Goal: Task Accomplishment & Management: Manage account settings

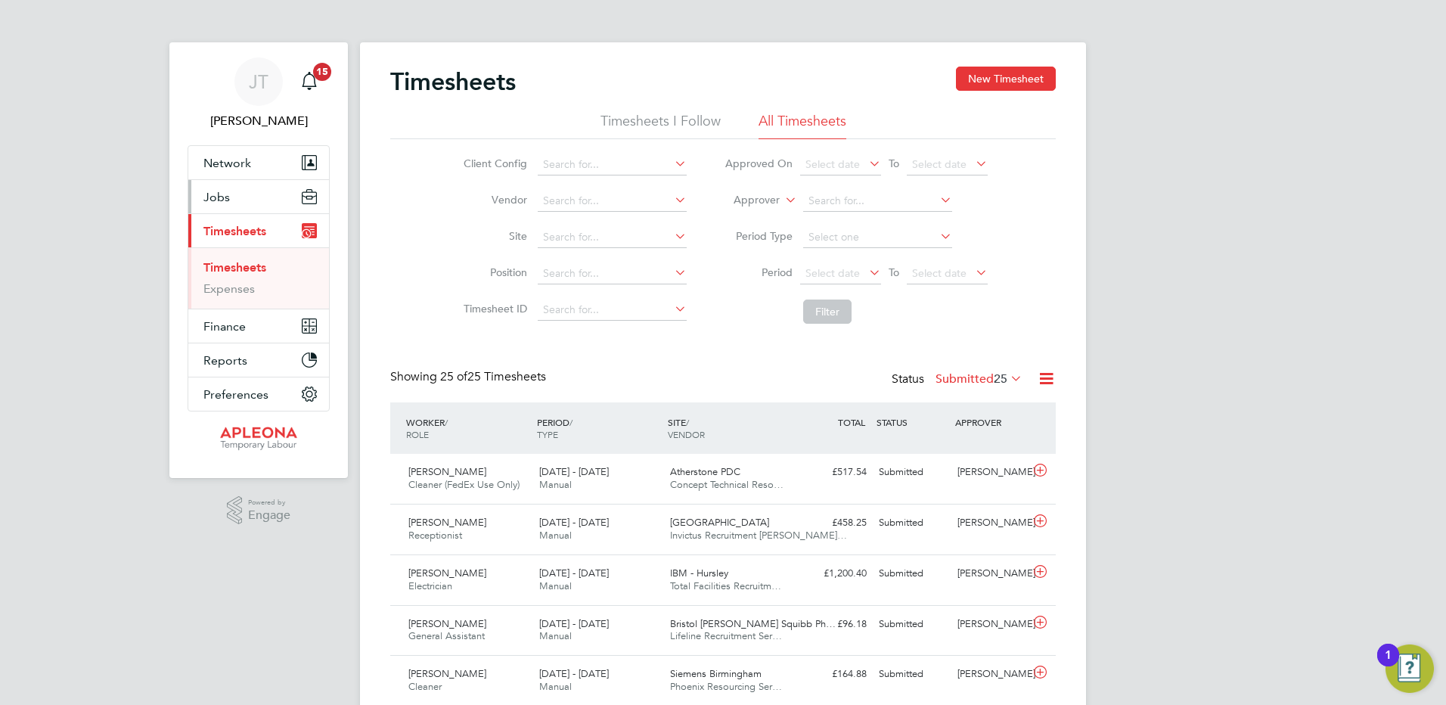
click at [216, 196] on span "Jobs" at bounding box center [216, 197] width 26 height 14
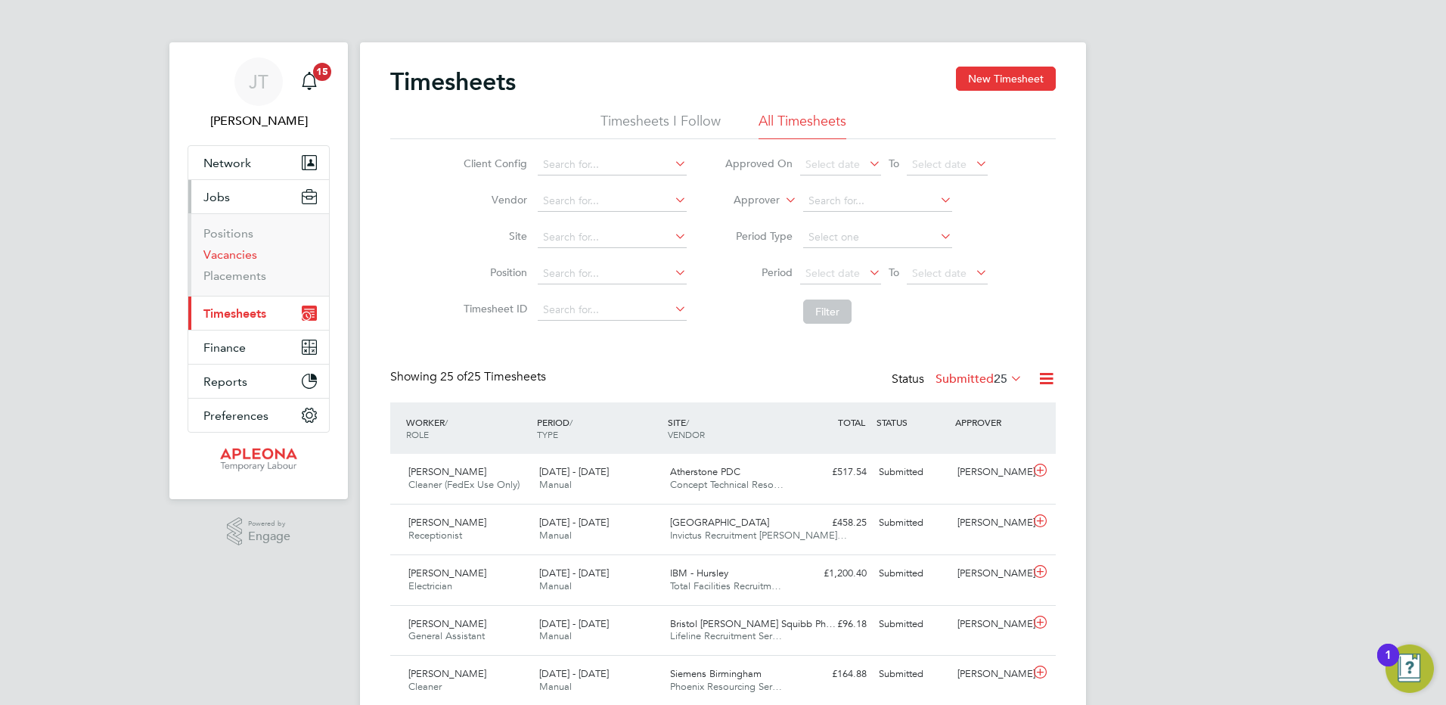
click at [223, 253] on link "Vacancies" at bounding box center [230, 254] width 54 height 14
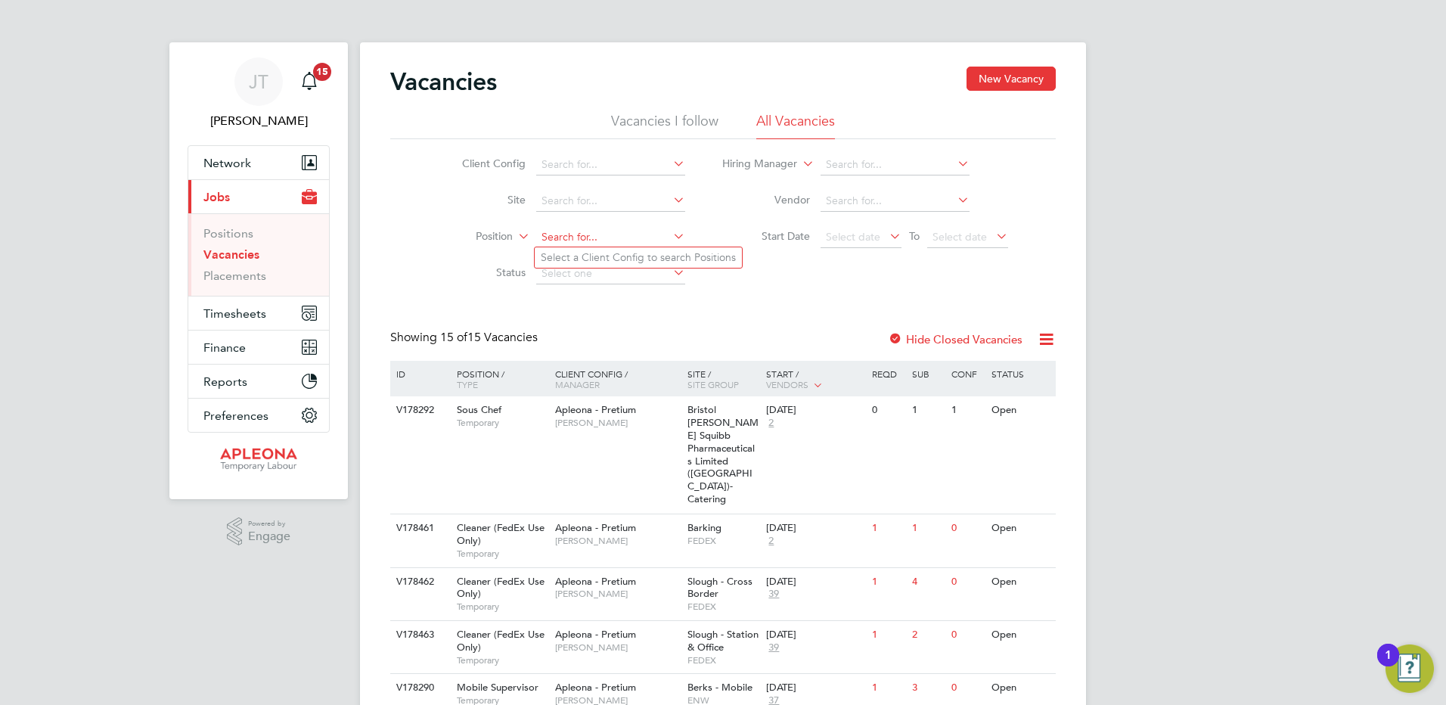
click at [566, 242] on input at bounding box center [610, 237] width 149 height 21
click at [582, 199] on input at bounding box center [610, 201] width 149 height 21
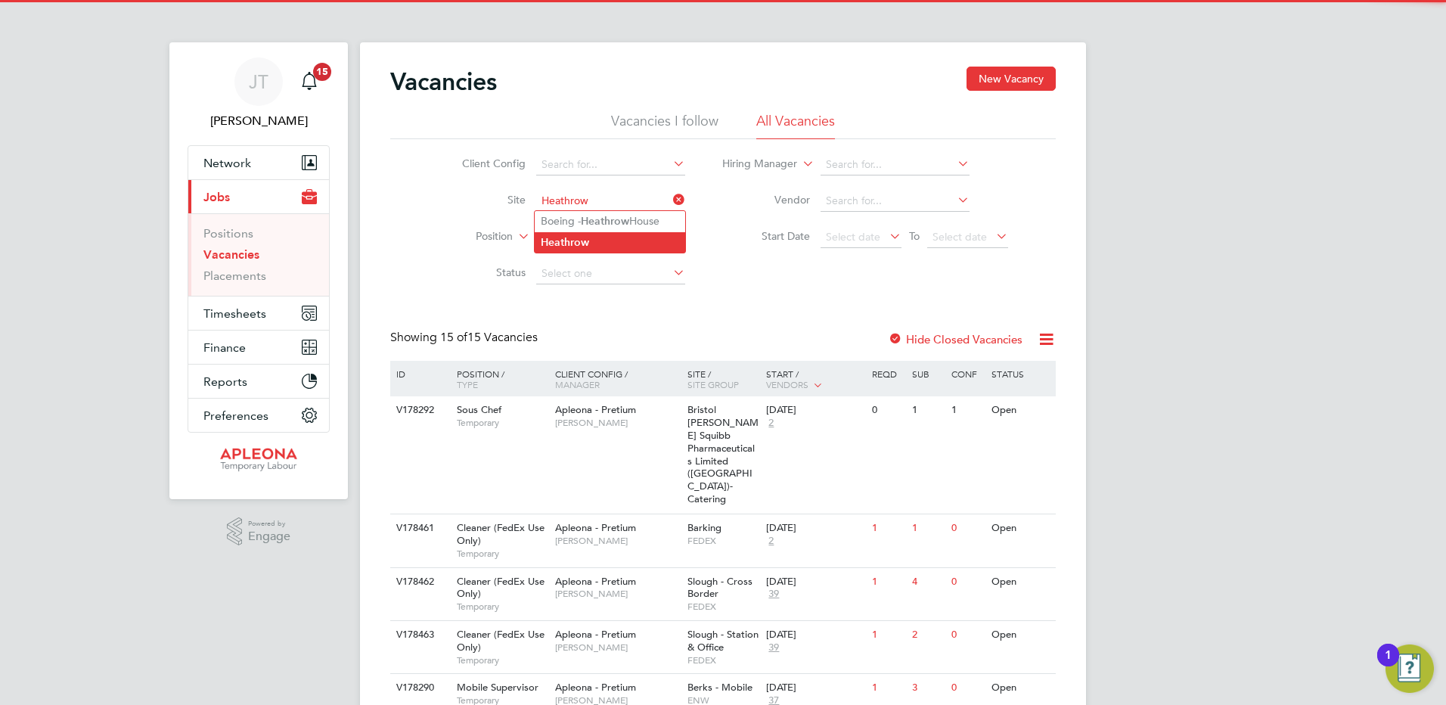
type input "Heathrow"
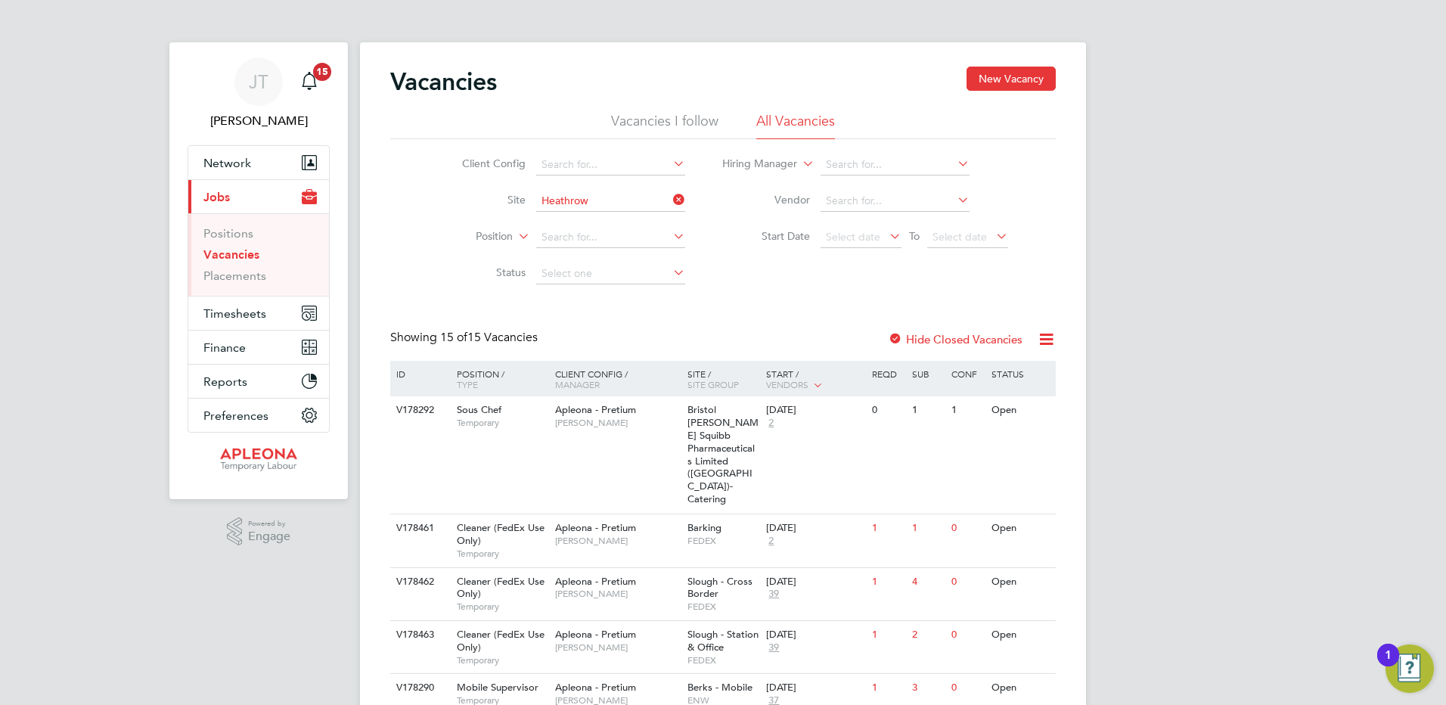
click at [585, 247] on b "Heathrow" at bounding box center [565, 242] width 48 height 13
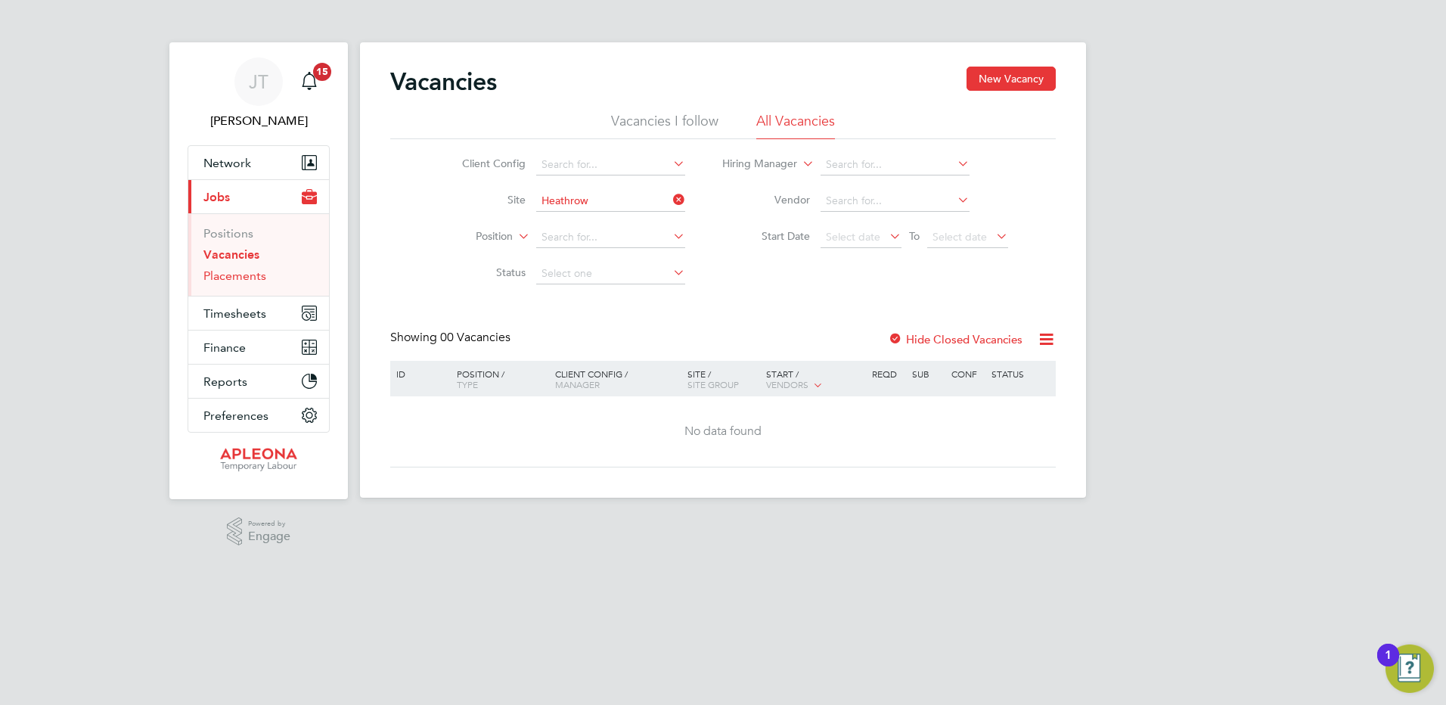
click at [238, 279] on link "Placements" at bounding box center [234, 276] width 63 height 14
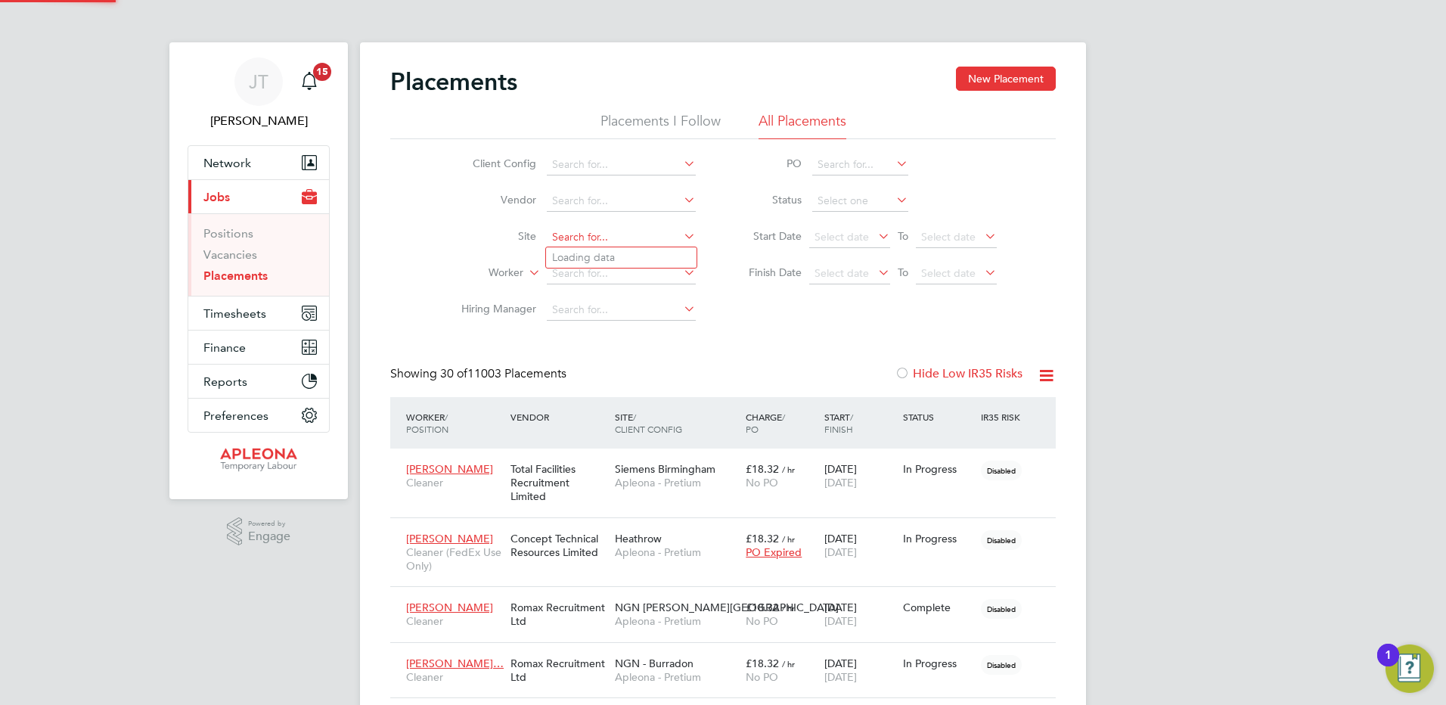
click at [585, 228] on input at bounding box center [621, 237] width 149 height 21
type input "Heathrow"
click at [600, 275] on b "Heathrow" at bounding box center [576, 278] width 48 height 13
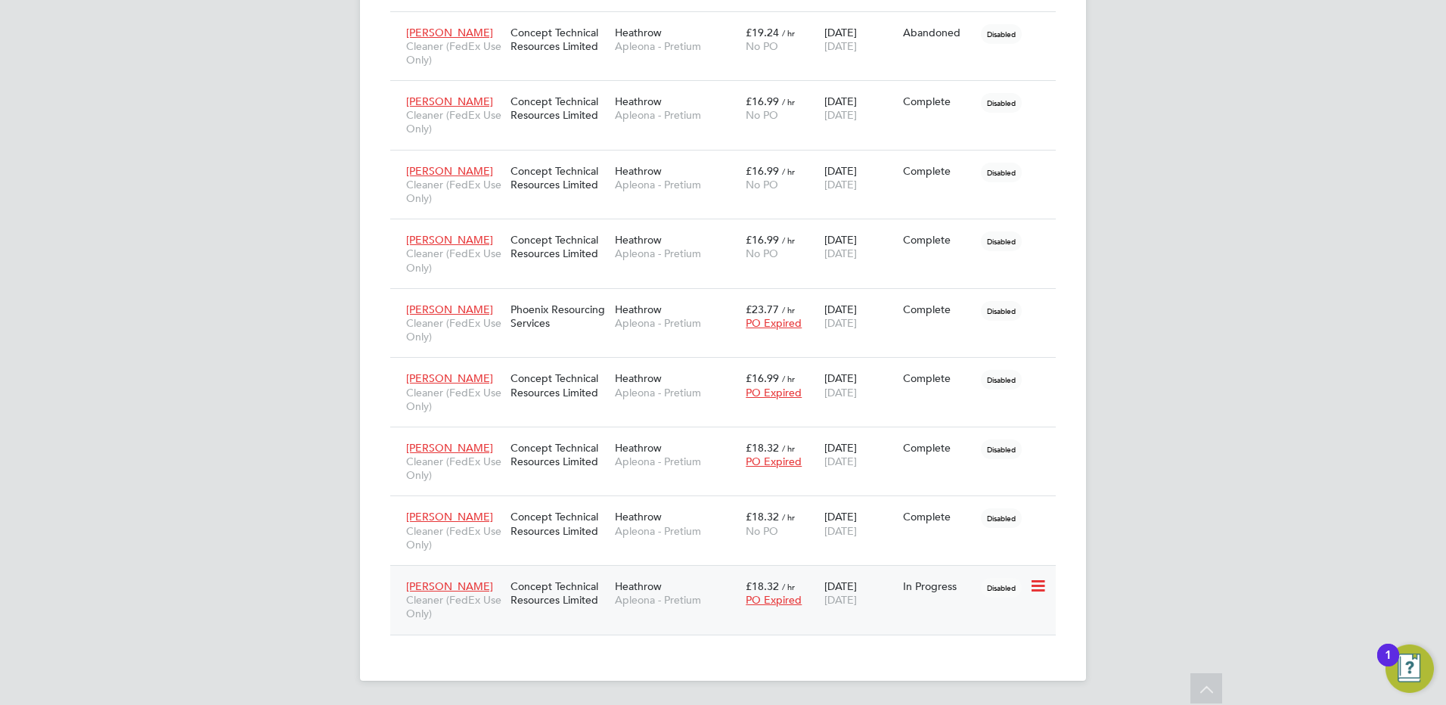
click at [762, 590] on span "£18.32" at bounding box center [762, 586] width 33 height 14
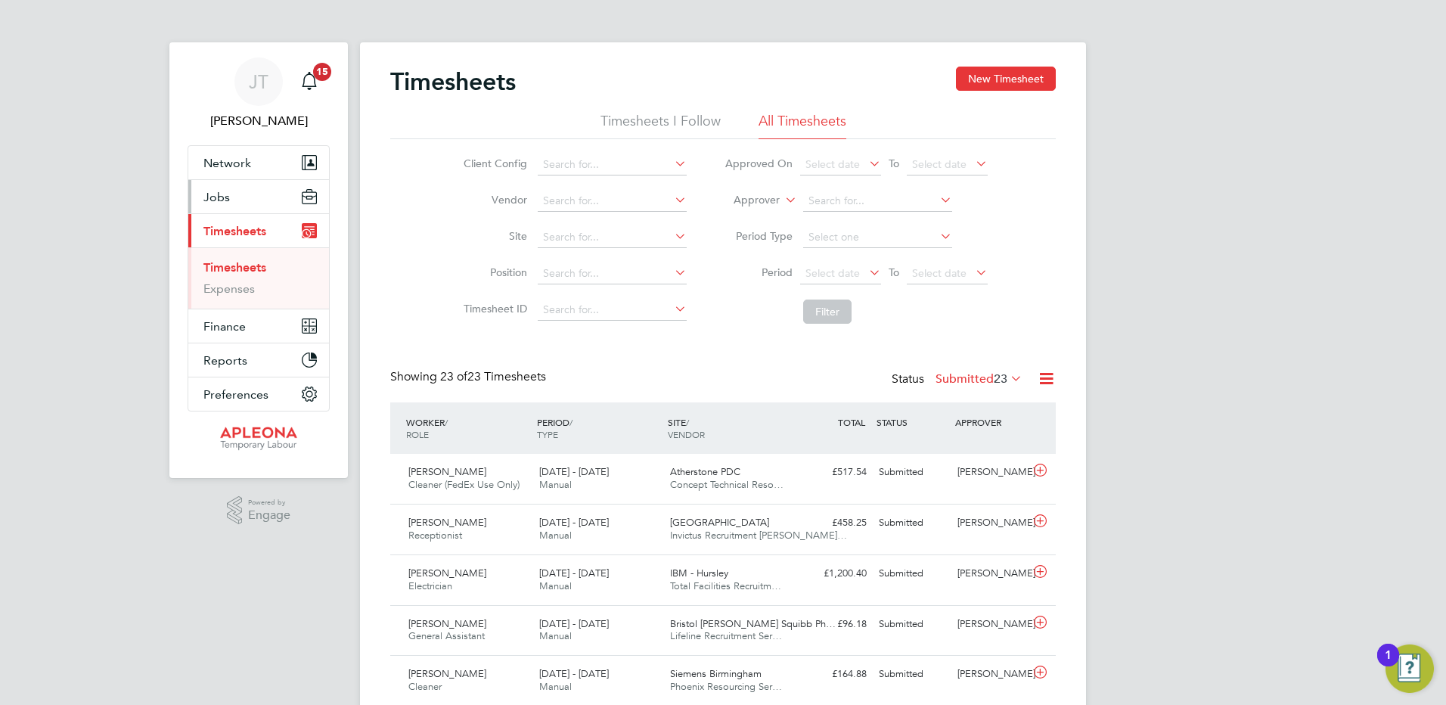
click at [223, 201] on span "Jobs" at bounding box center [216, 197] width 26 height 14
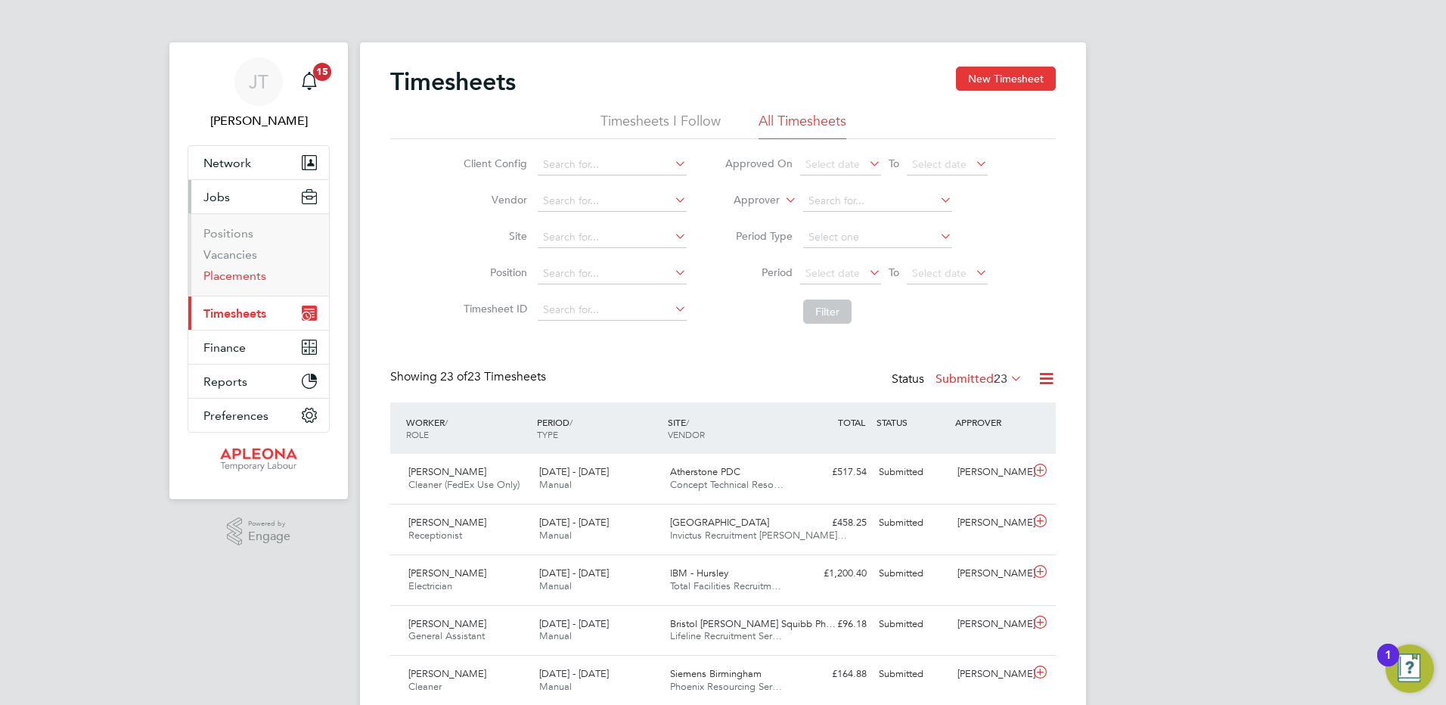
click at [225, 271] on link "Placements" at bounding box center [234, 276] width 63 height 14
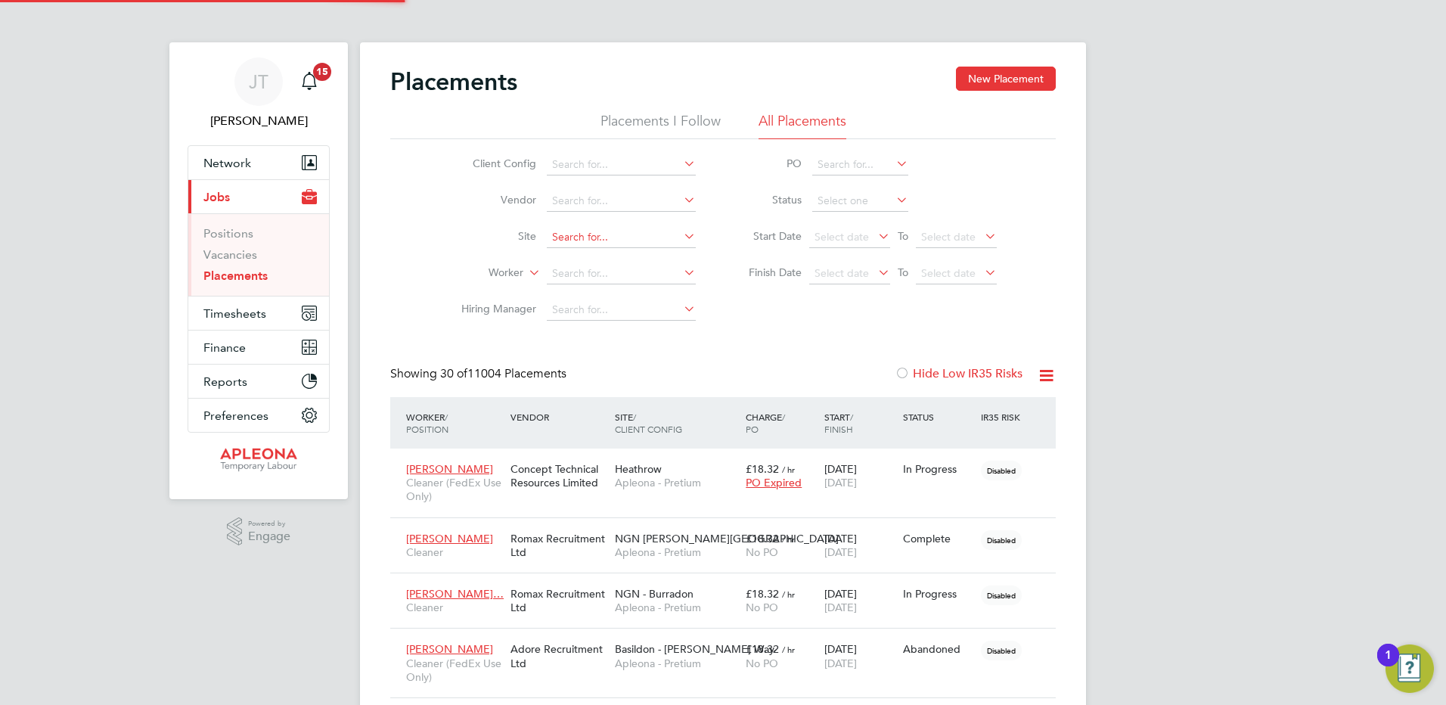
click at [587, 231] on input at bounding box center [621, 237] width 149 height 21
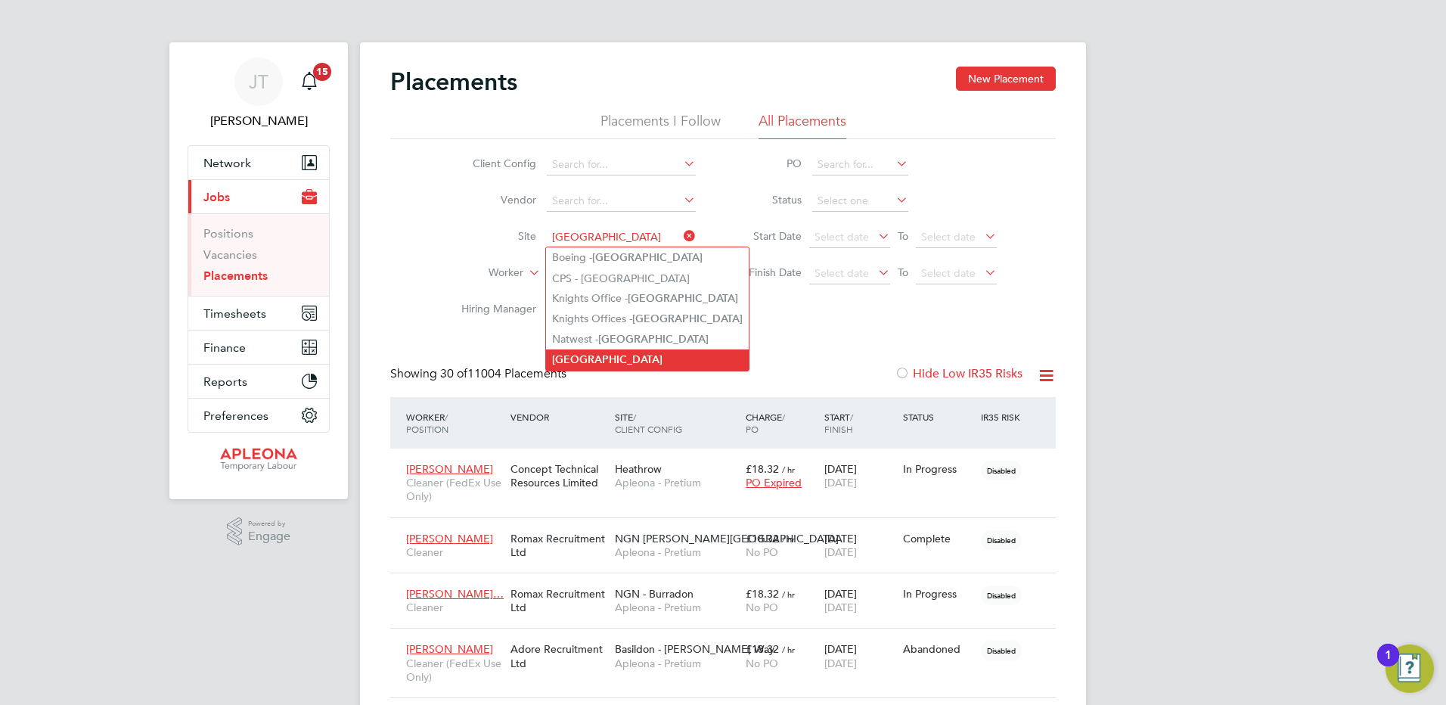
type input "Sheffield"
click at [595, 353] on b "Sheffield" at bounding box center [607, 359] width 110 height 13
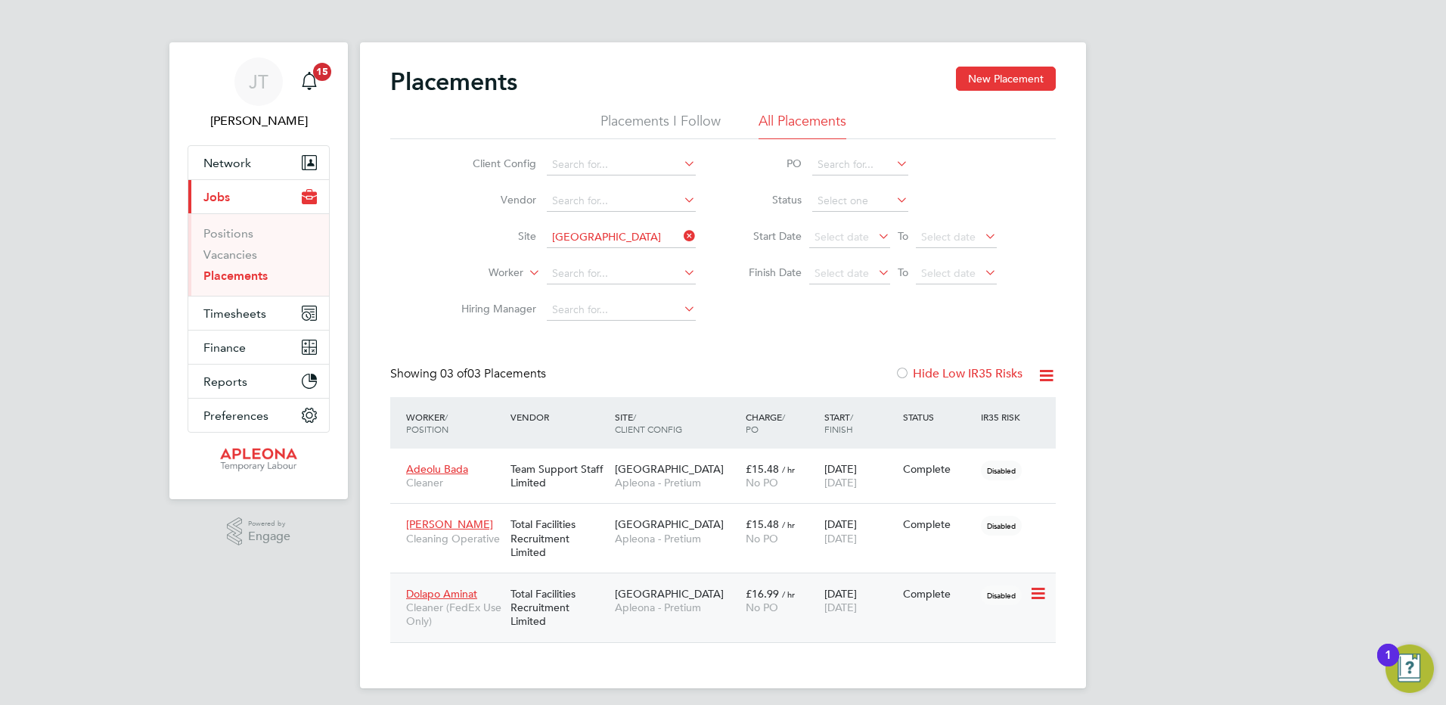
click at [760, 594] on span "£16.99" at bounding box center [762, 594] width 33 height 14
click at [238, 313] on span "Timesheets" at bounding box center [234, 313] width 63 height 14
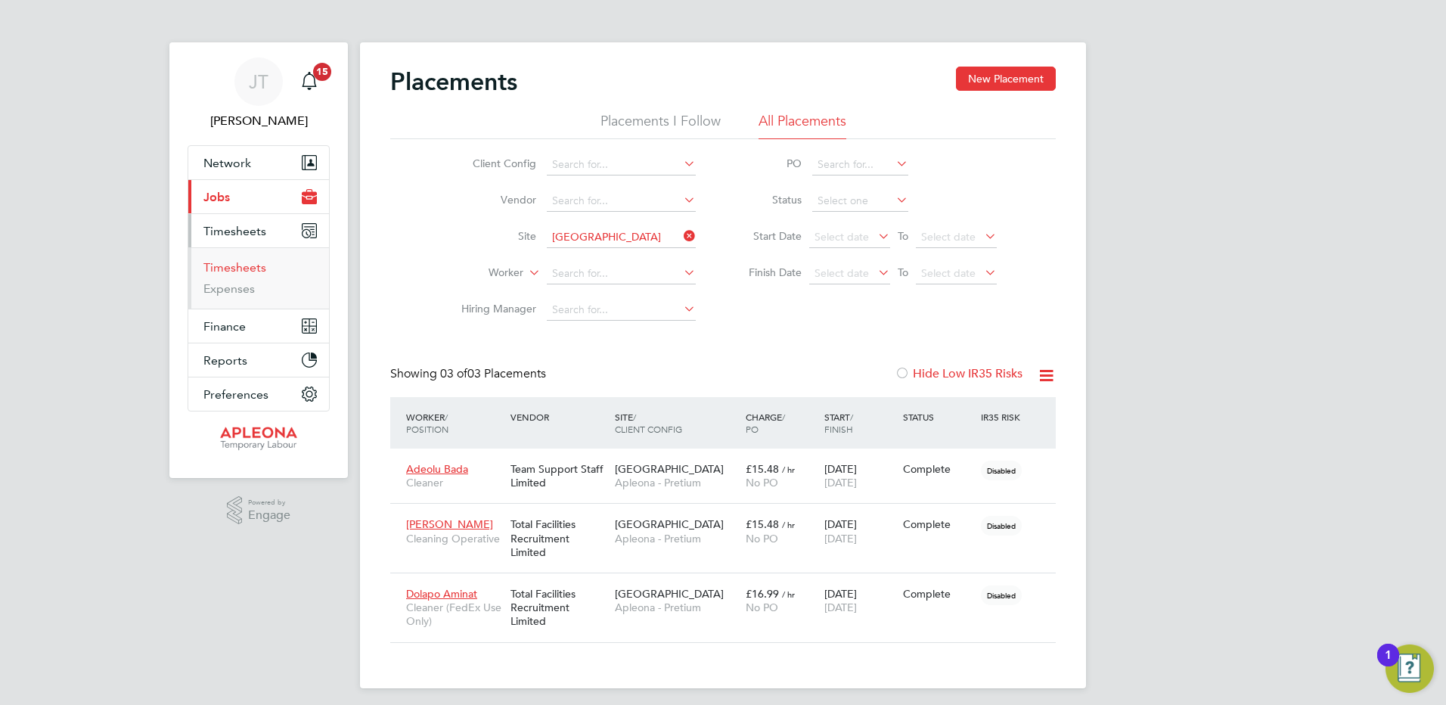
click at [234, 269] on link "Timesheets" at bounding box center [234, 267] width 63 height 14
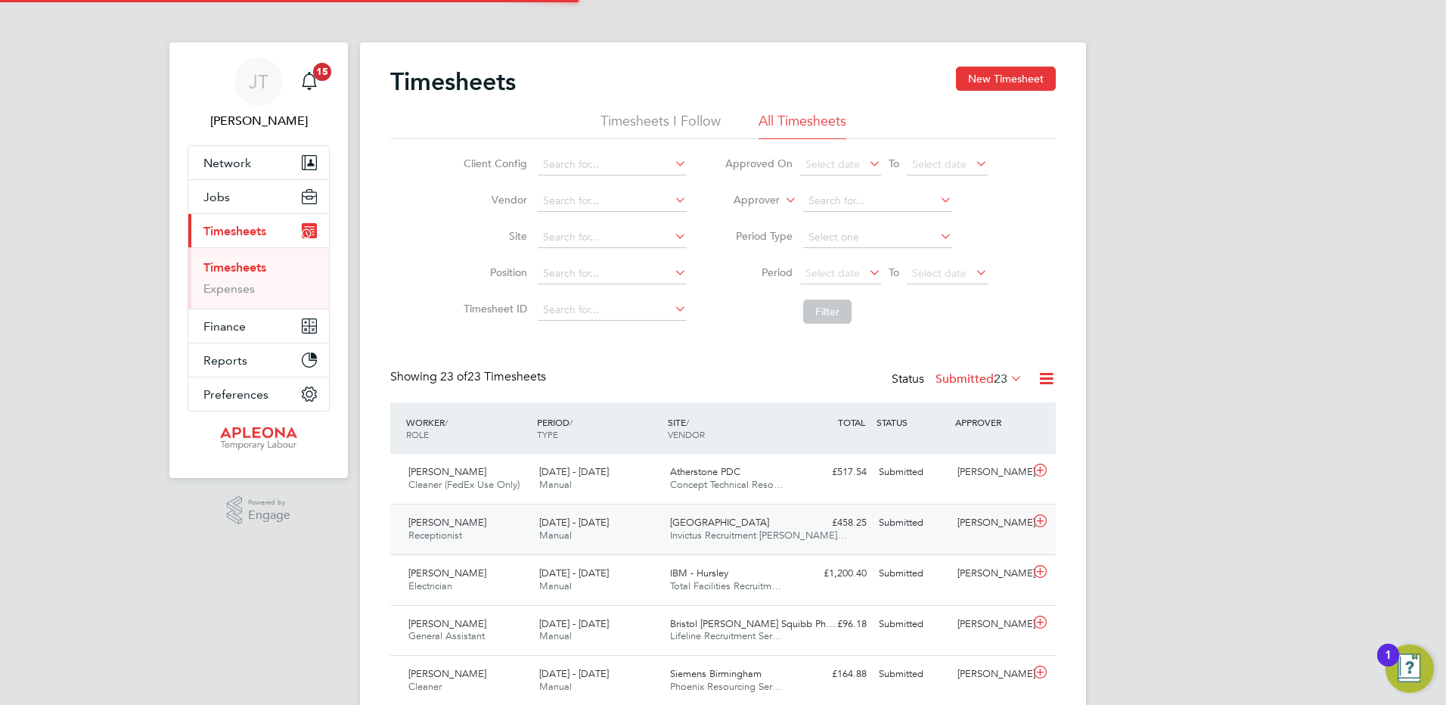
scroll to position [39, 132]
click at [722, 473] on span "Atherstone PDC" at bounding box center [705, 471] width 70 height 13
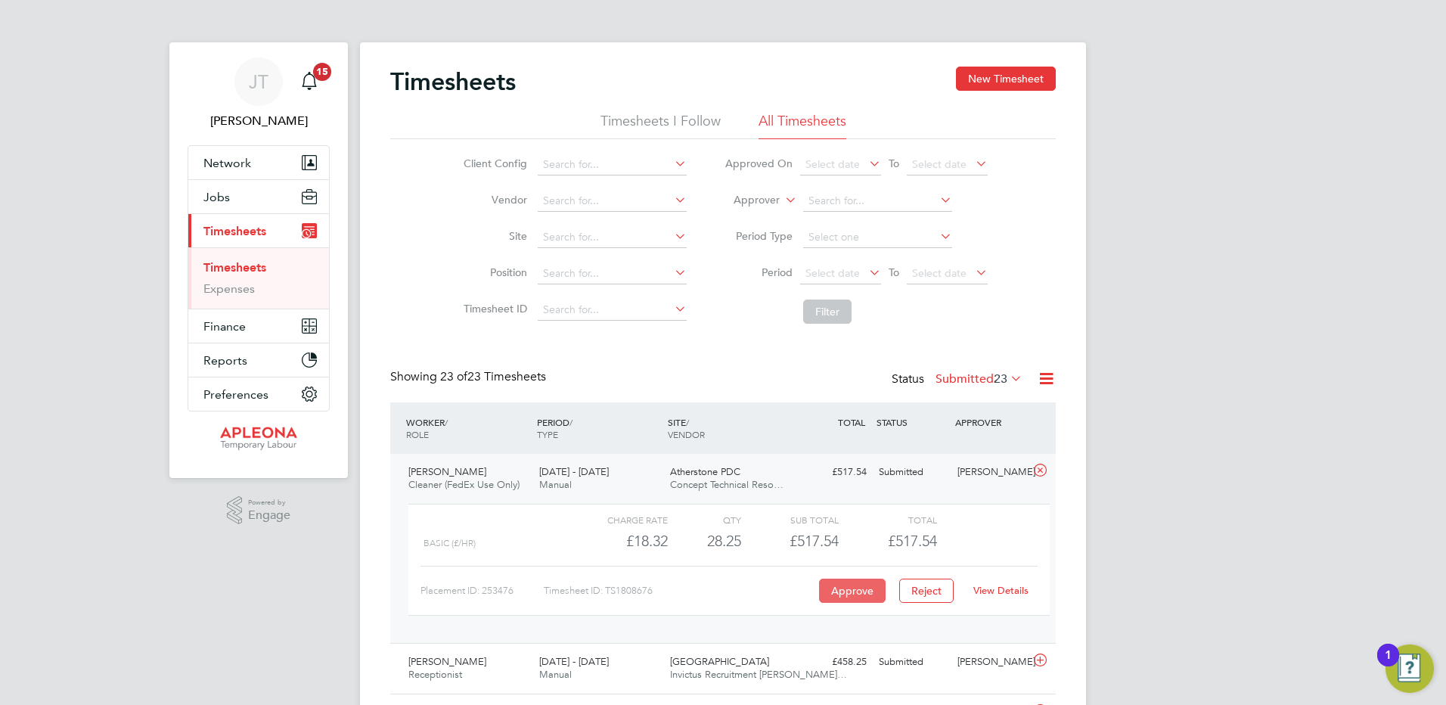
click at [852, 594] on button "Approve" at bounding box center [852, 591] width 67 height 24
click at [312, 75] on app-alerts-badge "15" at bounding box center [322, 71] width 20 height 20
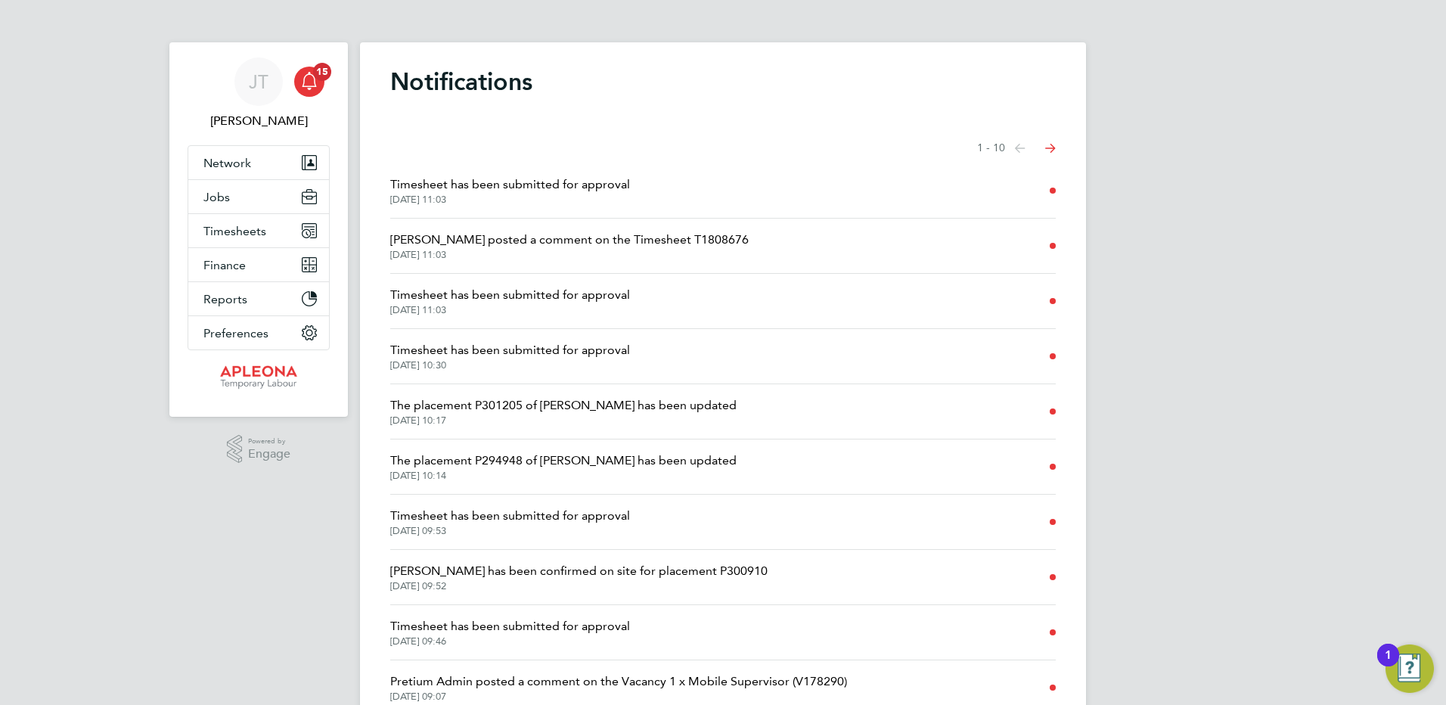
click at [1026, 151] on icon "Select page of notifications list" at bounding box center [1020, 148] width 11 height 9
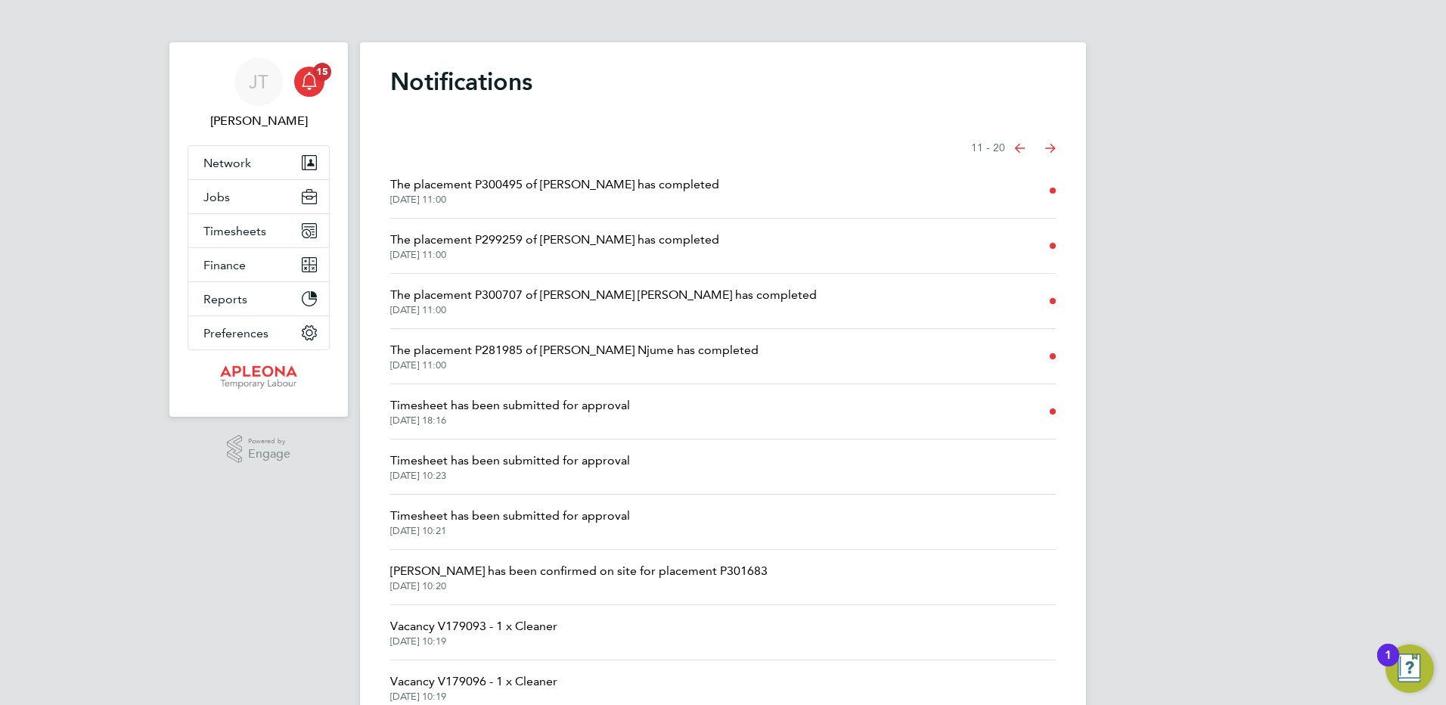
click at [1021, 146] on icon "Select page of notifications list" at bounding box center [1020, 148] width 11 height 9
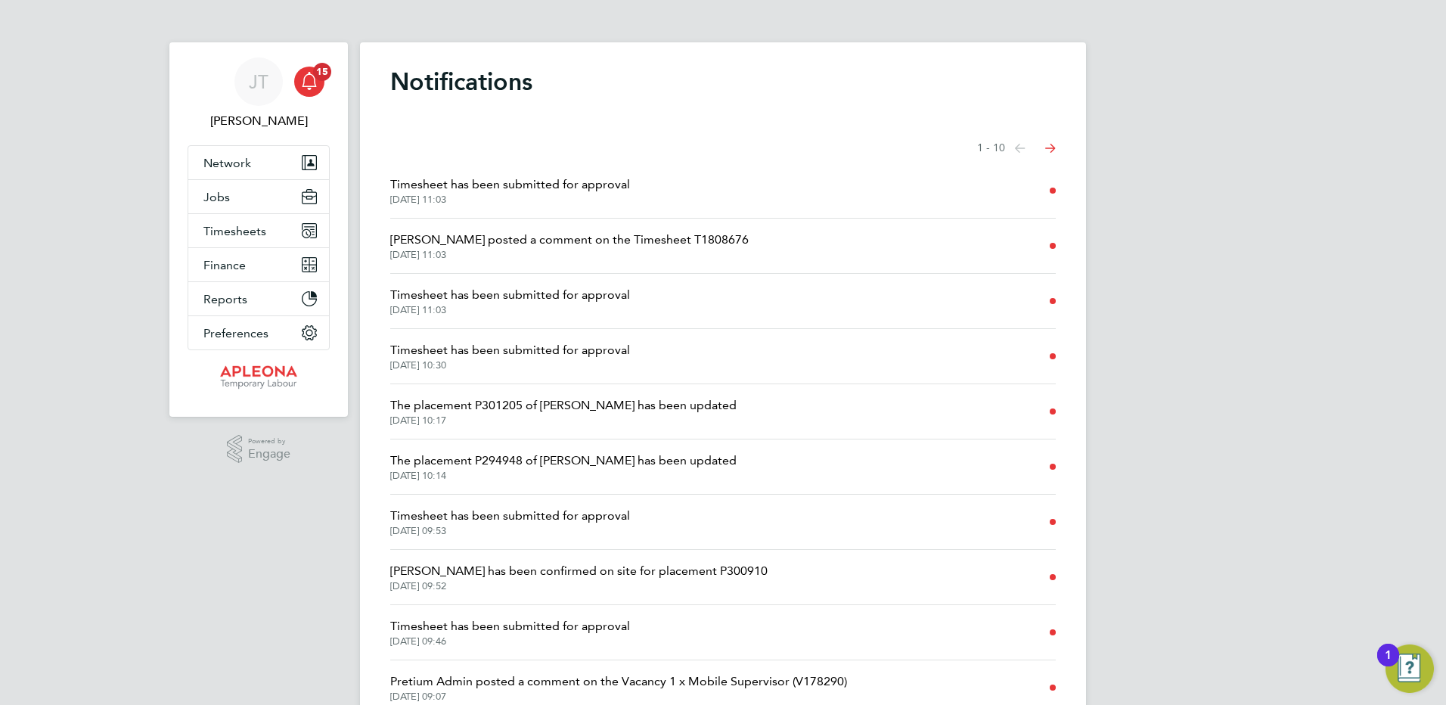
click at [1026, 149] on icon "Select page of notifications list" at bounding box center [1020, 148] width 11 height 9
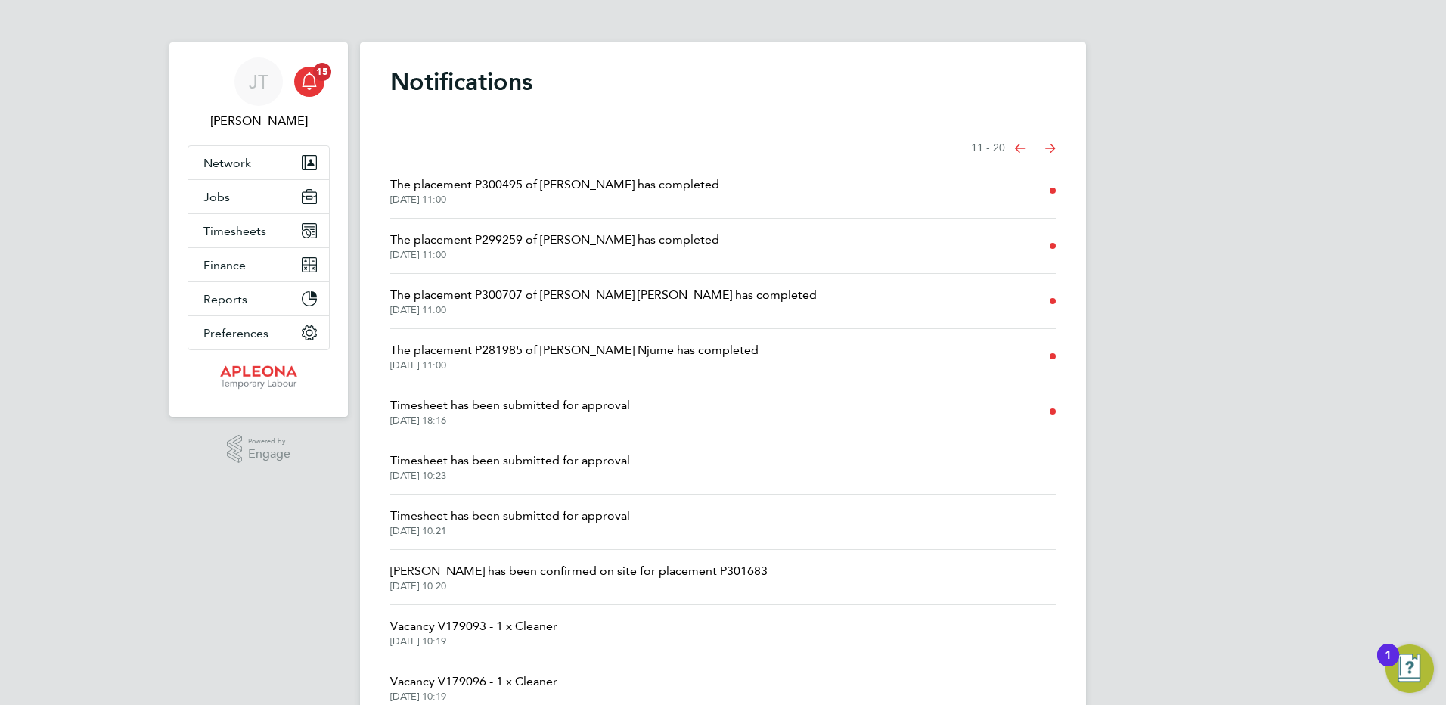
click at [1020, 153] on icon "Select page of notifications list" at bounding box center [1020, 148] width 11 height 9
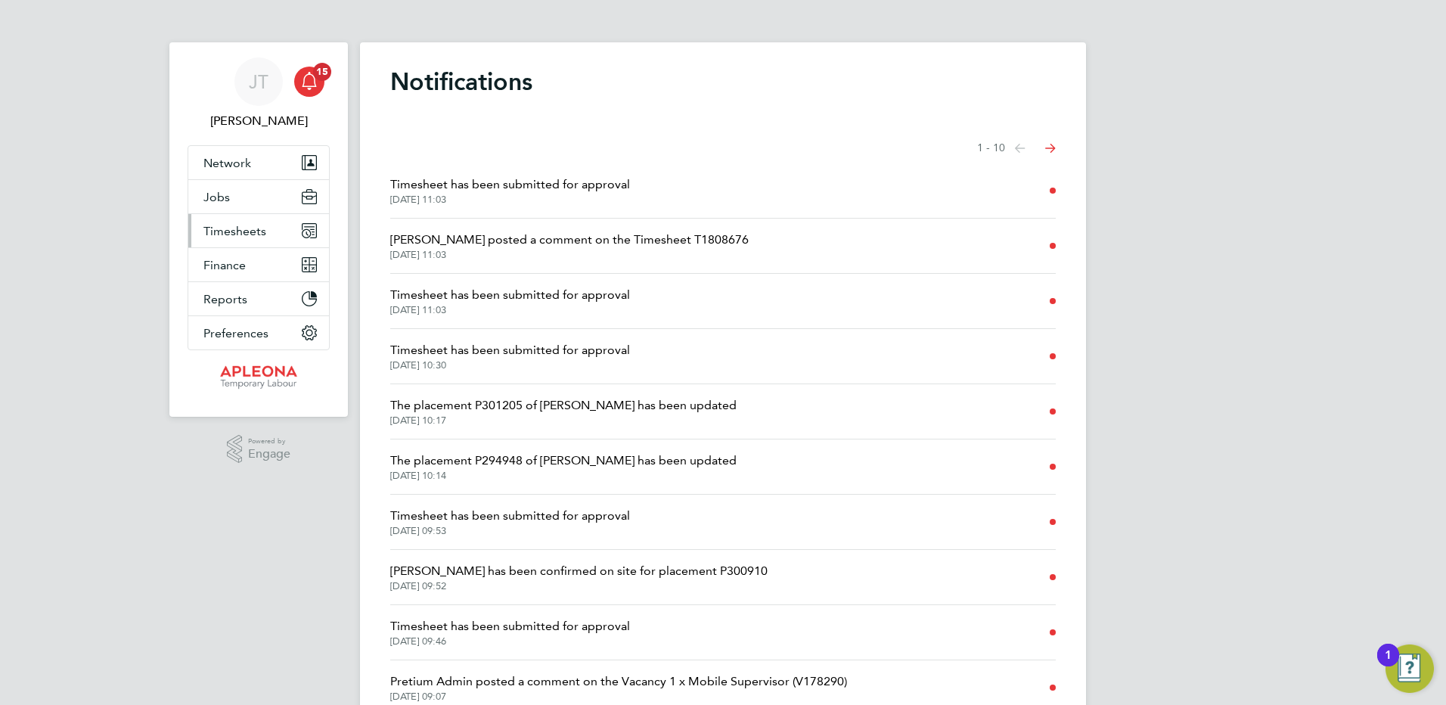
click at [234, 232] on span "Timesheets" at bounding box center [234, 231] width 63 height 14
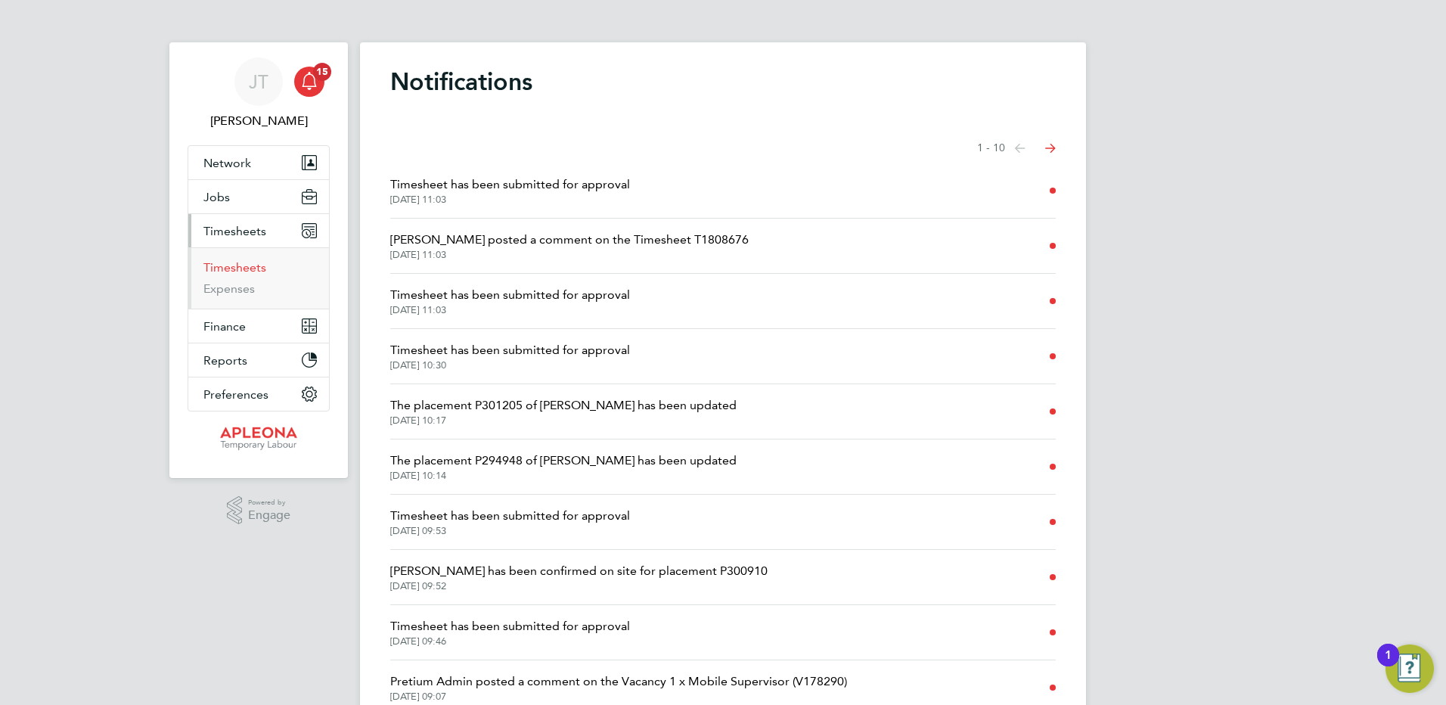
click at [236, 269] on link "Timesheets" at bounding box center [234, 267] width 63 height 14
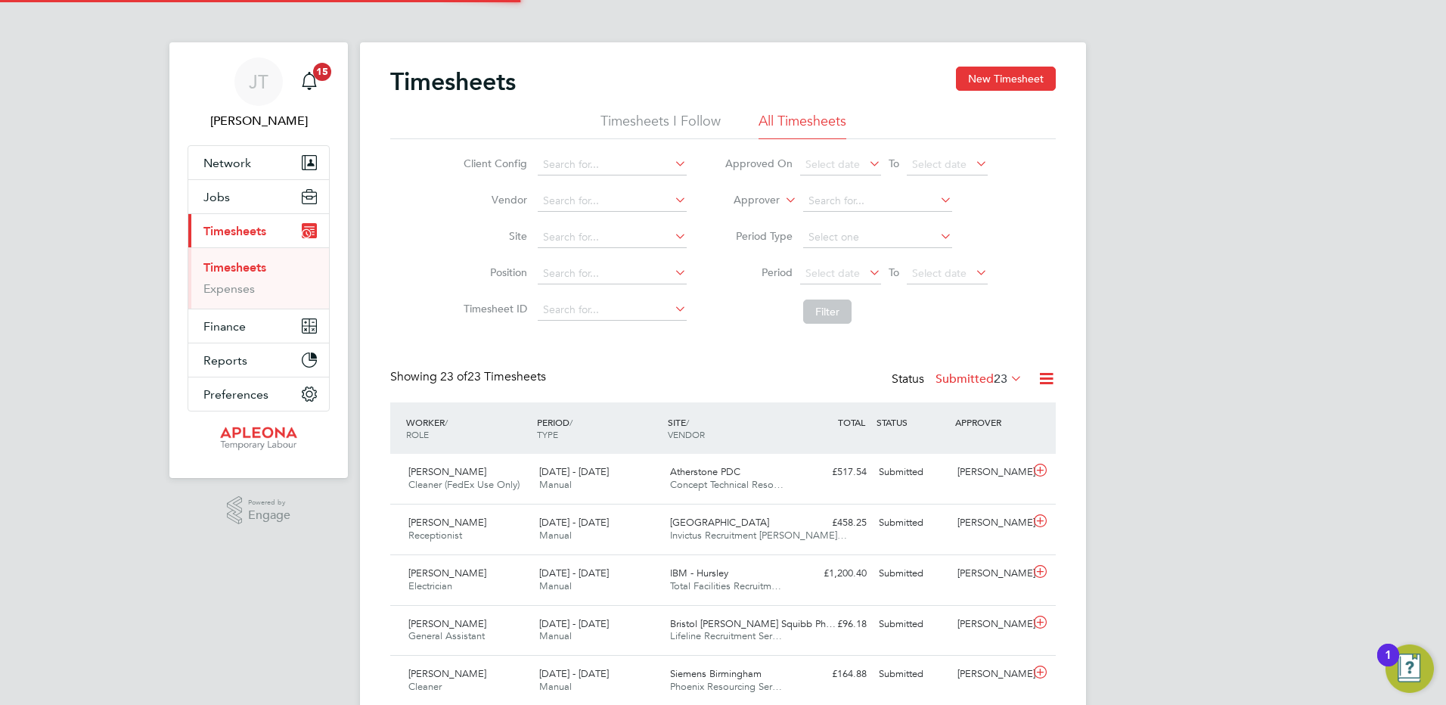
scroll to position [39, 132]
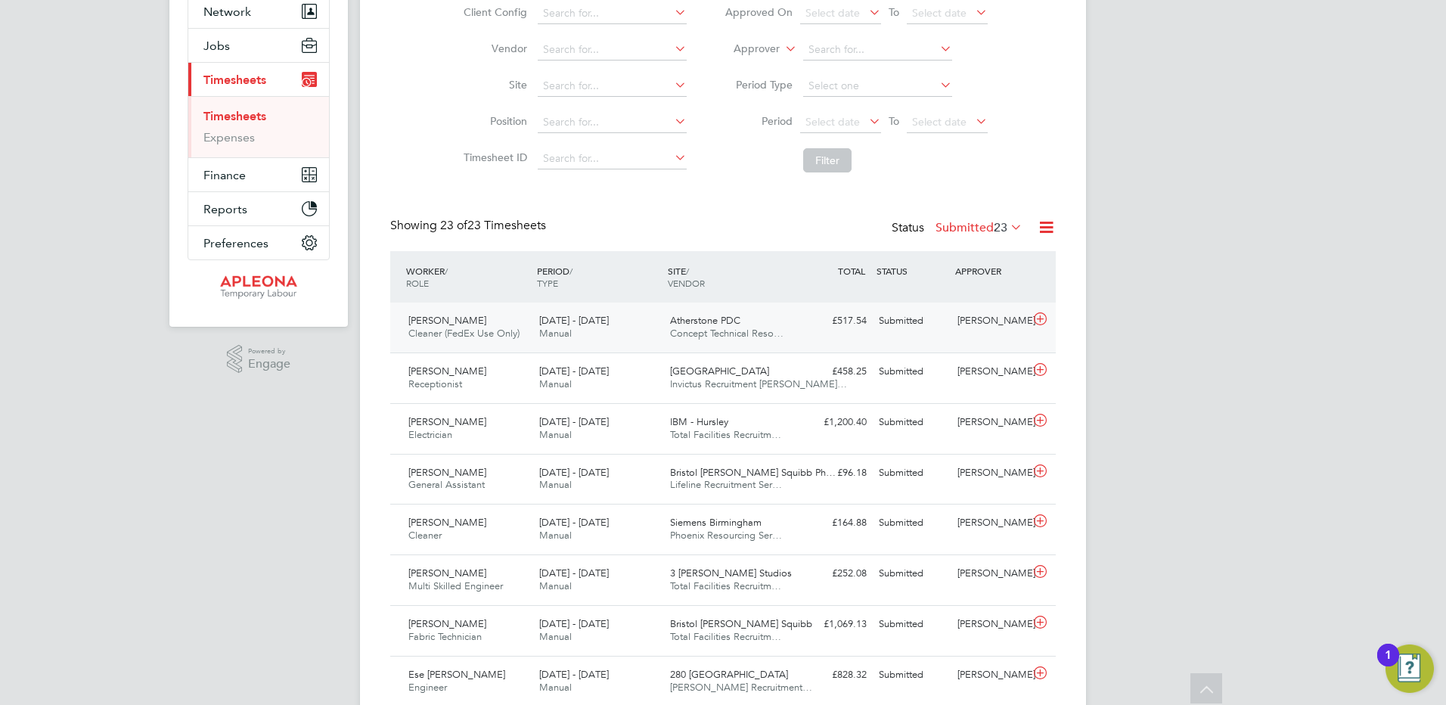
click at [884, 318] on div "Submitted" at bounding box center [912, 321] width 79 height 25
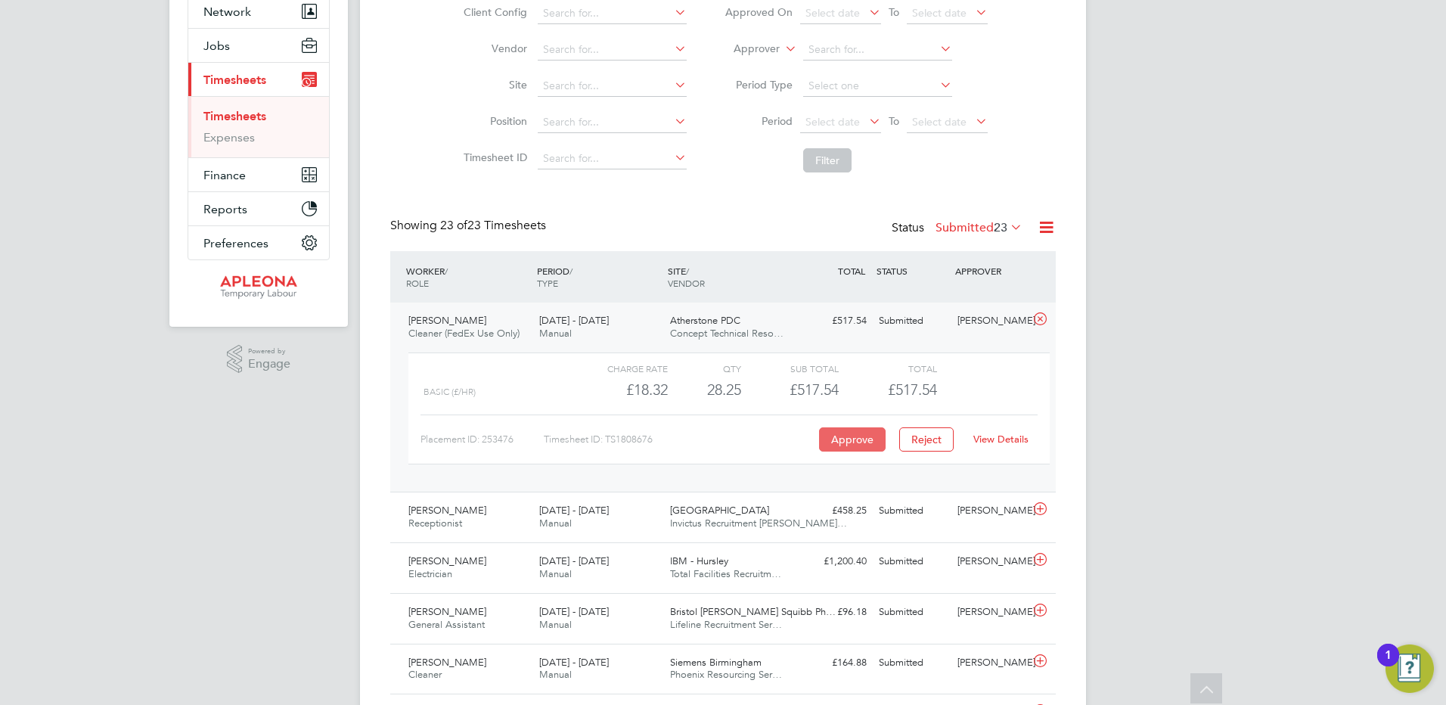
click at [854, 439] on button "Approve" at bounding box center [852, 439] width 67 height 24
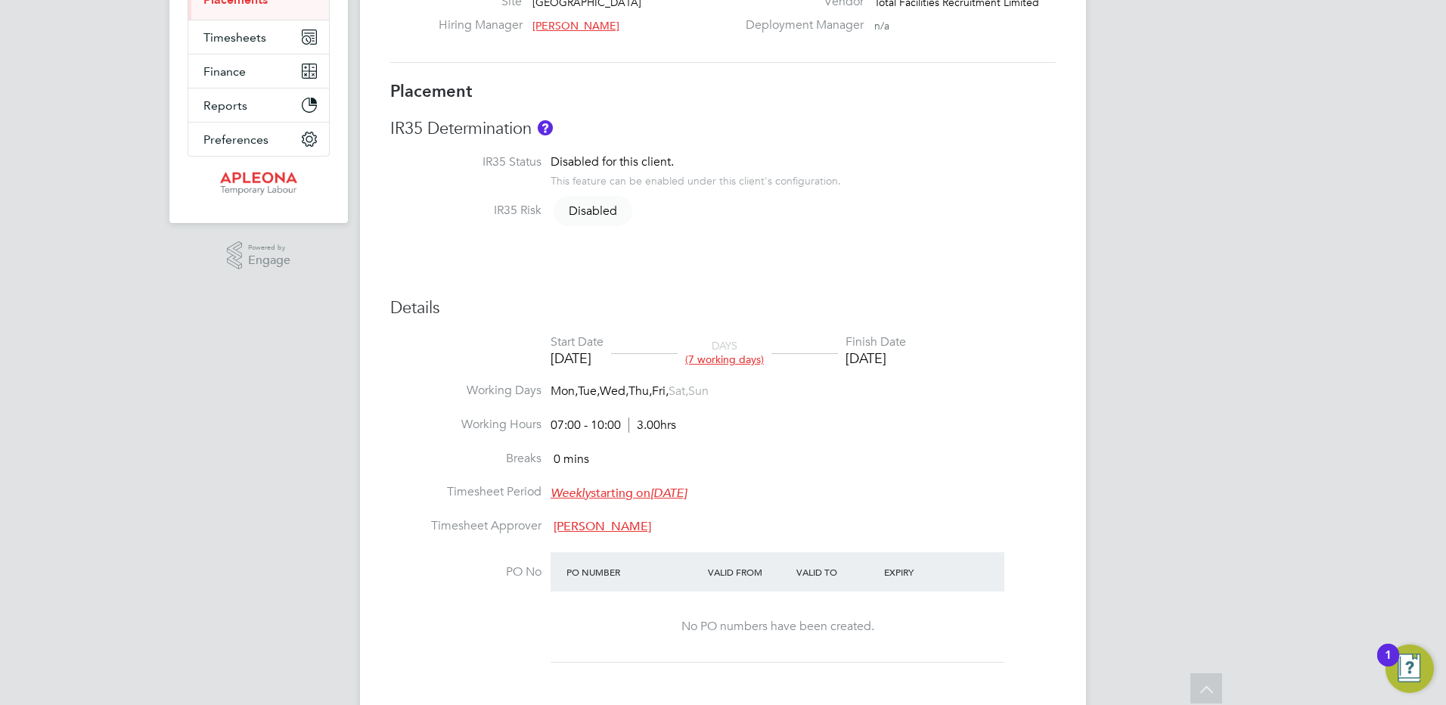
scroll to position [303, 0]
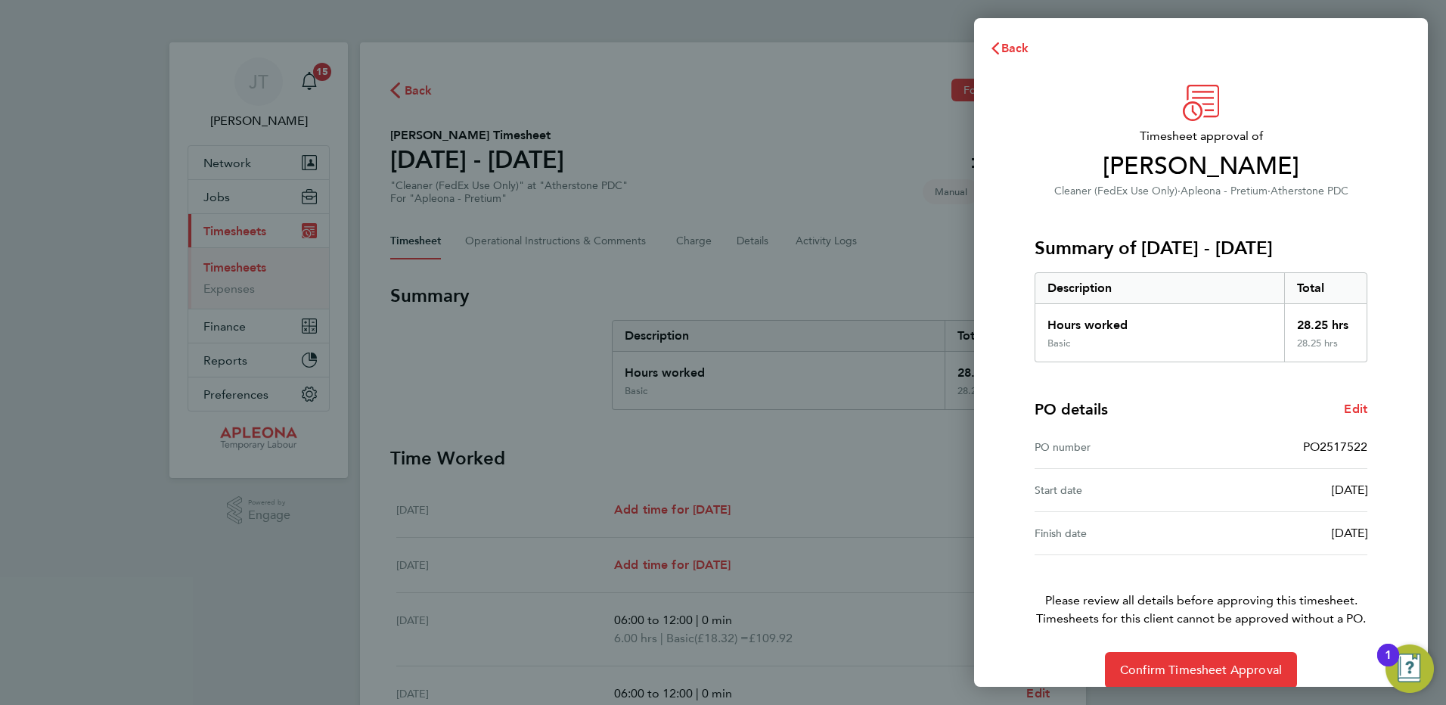
scroll to position [20, 0]
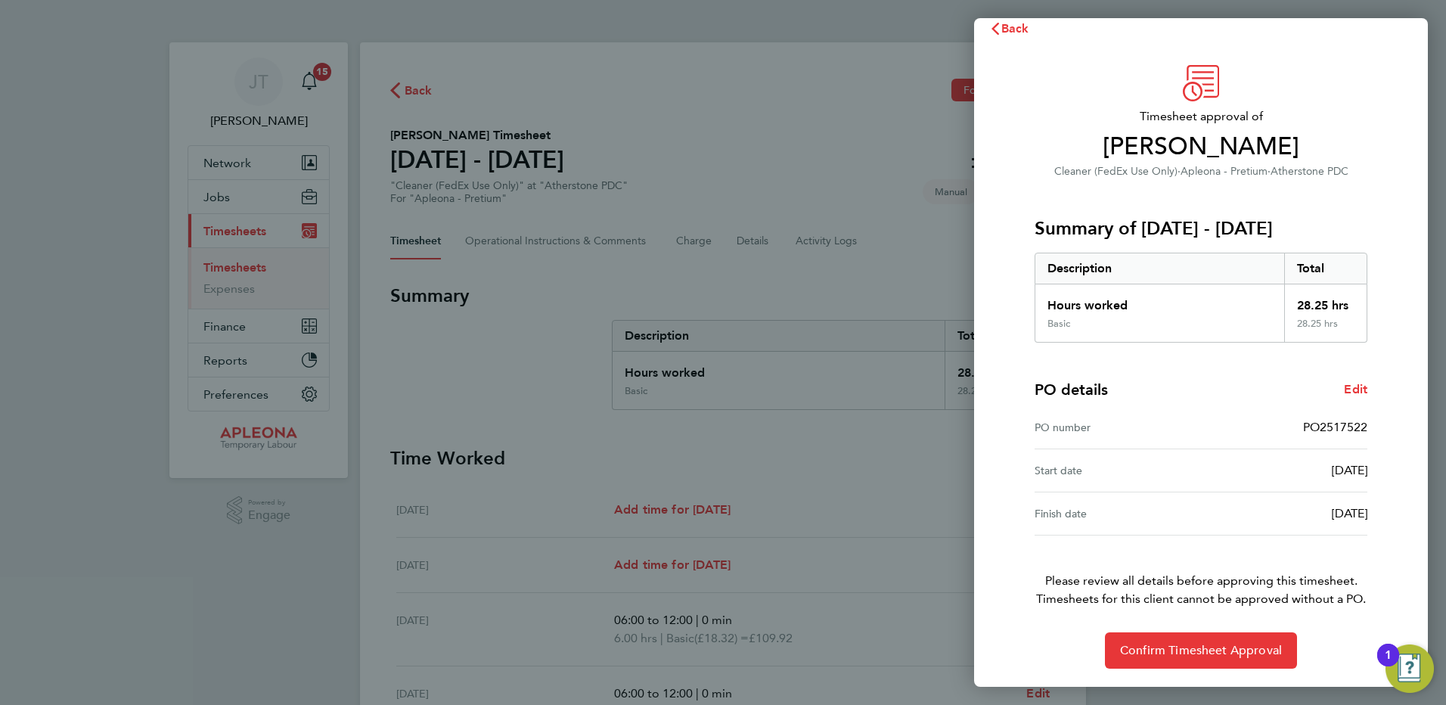
click at [414, 88] on div "Back Timesheet approval of Claire Hardcastle Cleaner (FedEx Use Only) · Apleona…" at bounding box center [723, 352] width 1446 height 705
click at [1353, 387] on span "Edit" at bounding box center [1355, 389] width 23 height 14
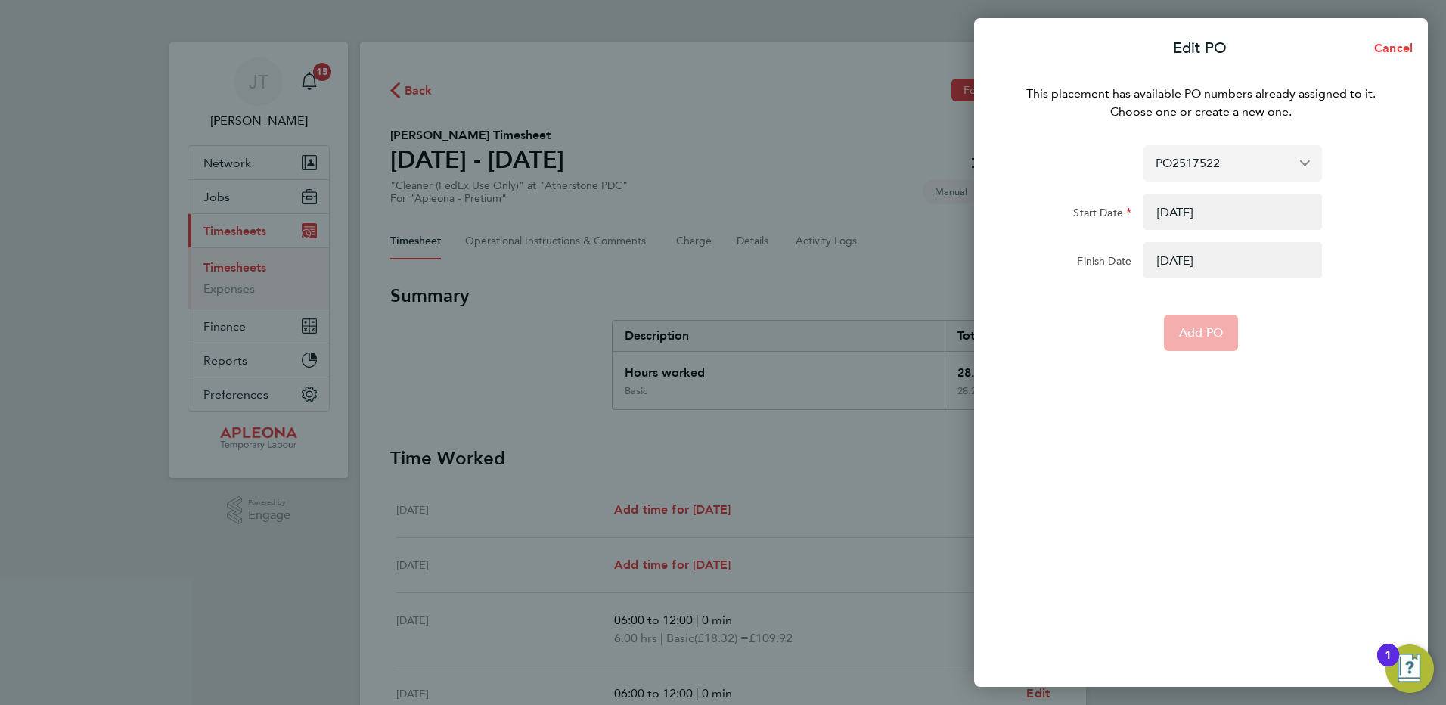
click at [1234, 163] on input "PO2517522" at bounding box center [1233, 163] width 179 height 36
click at [1150, 162] on input "2521690" at bounding box center [1233, 163] width 179 height 36
type input "PO2521690"
click at [1181, 206] on span "Assign new PO no." at bounding box center [1211, 199] width 110 height 14
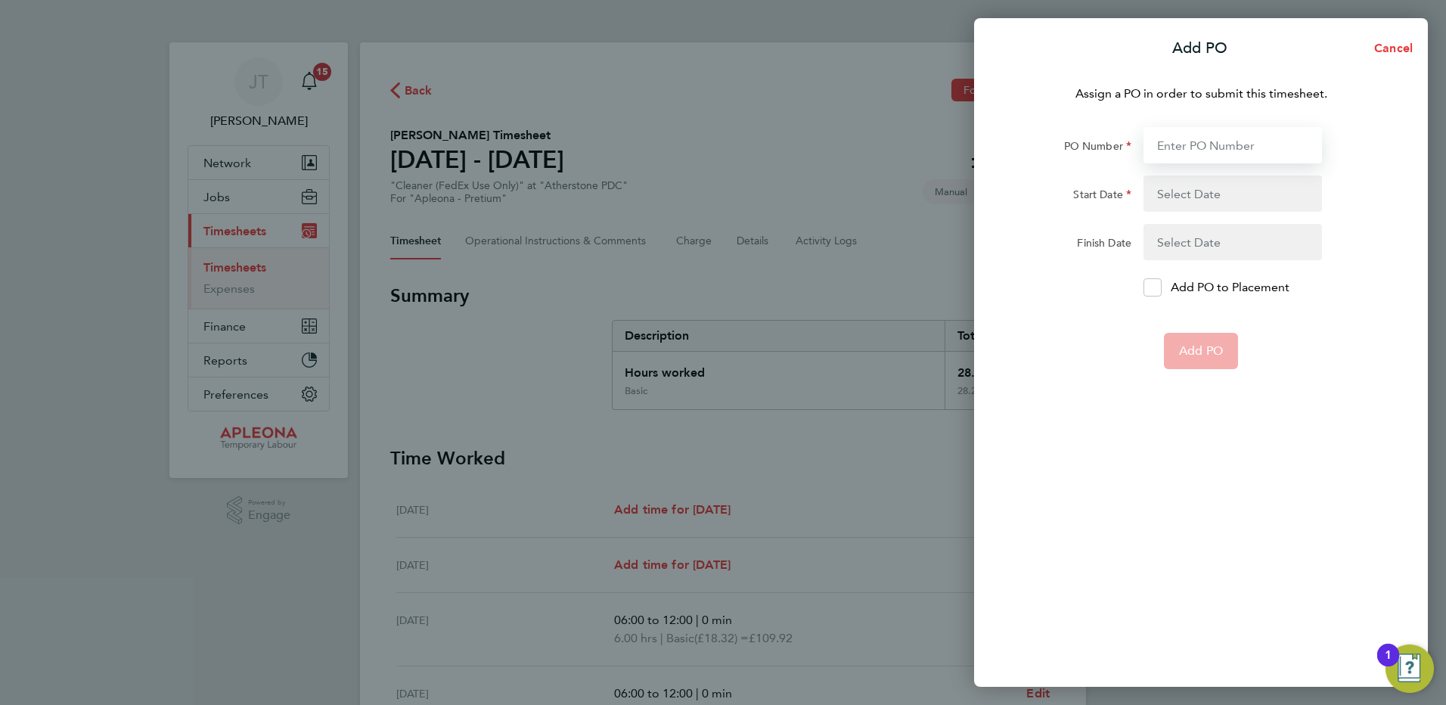
click at [1153, 140] on input "PO Number" at bounding box center [1233, 145] width 179 height 36
type input "PO2521690"
type input "18 Aug 25"
type input "22 Aug 25"
type input "PO2521690"
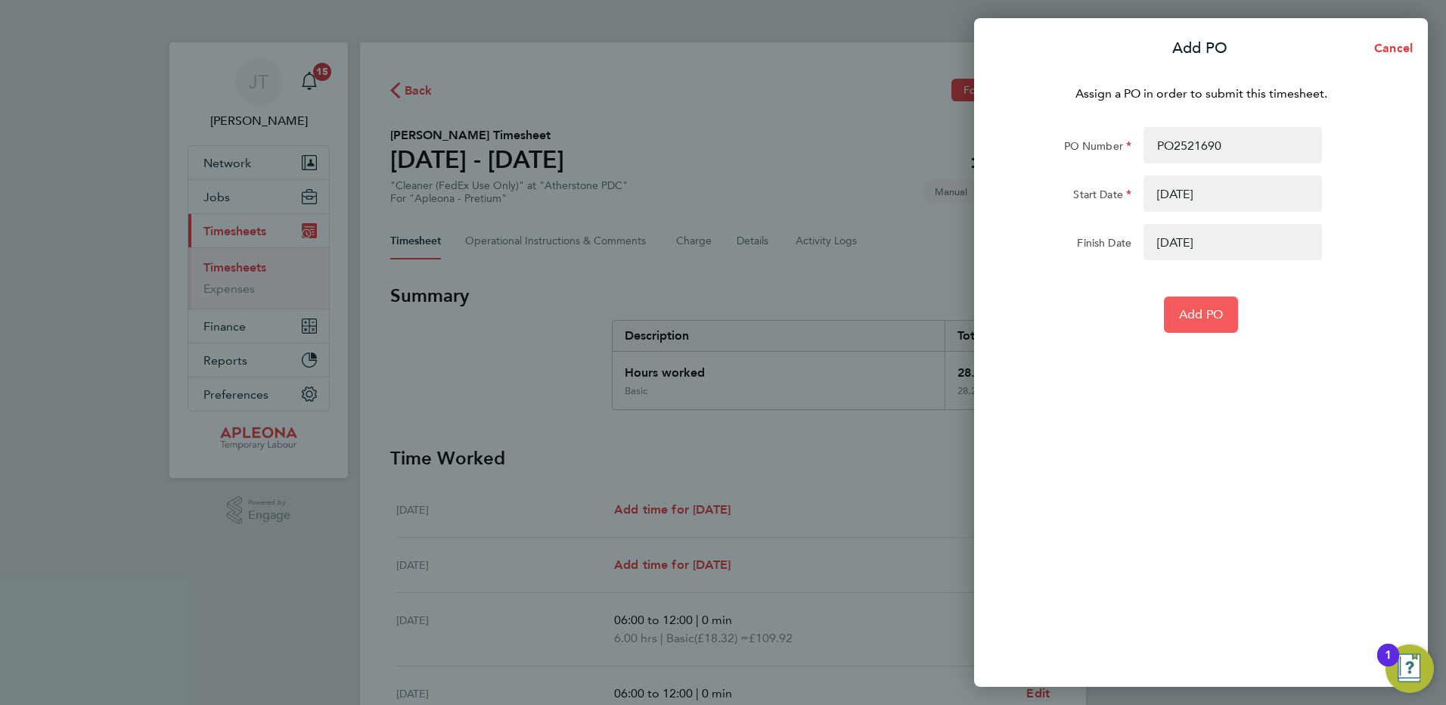
click at [1194, 318] on span "Add PO" at bounding box center [1201, 314] width 44 height 15
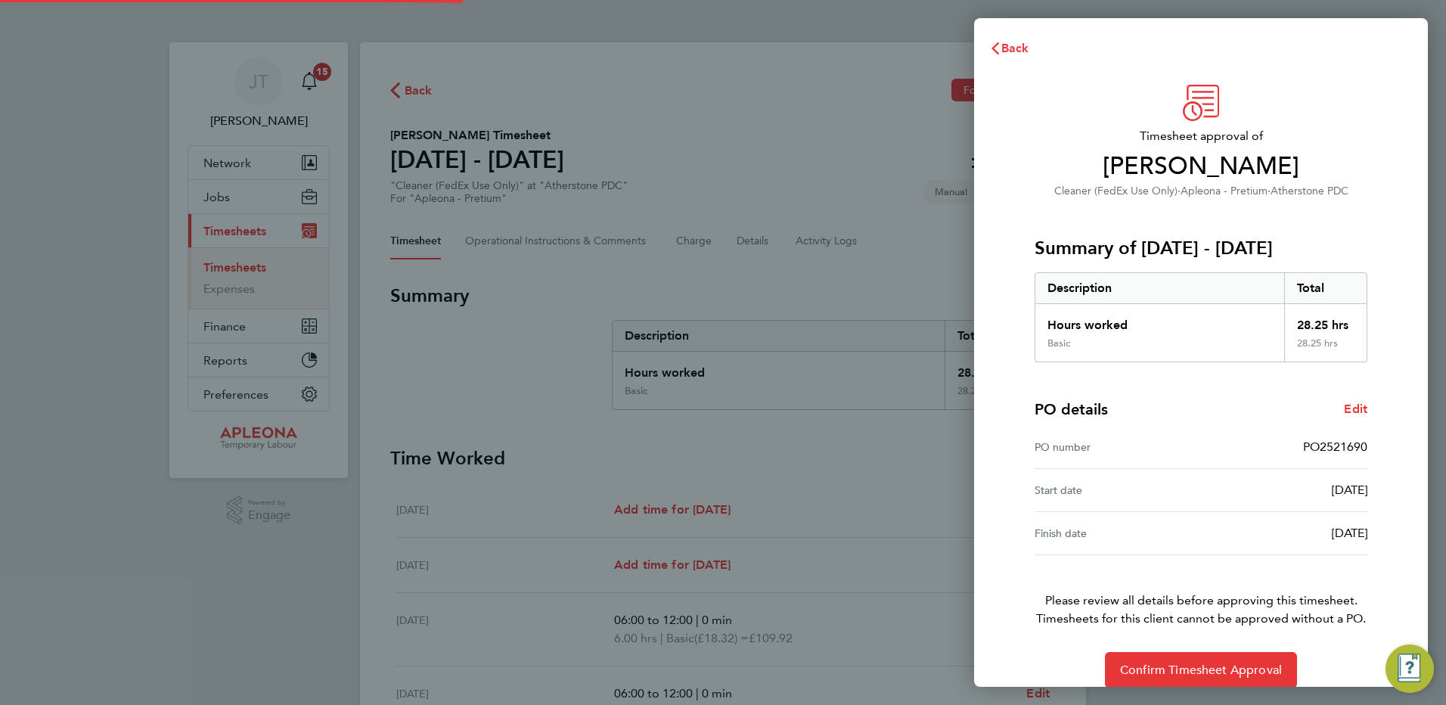
scroll to position [20, 0]
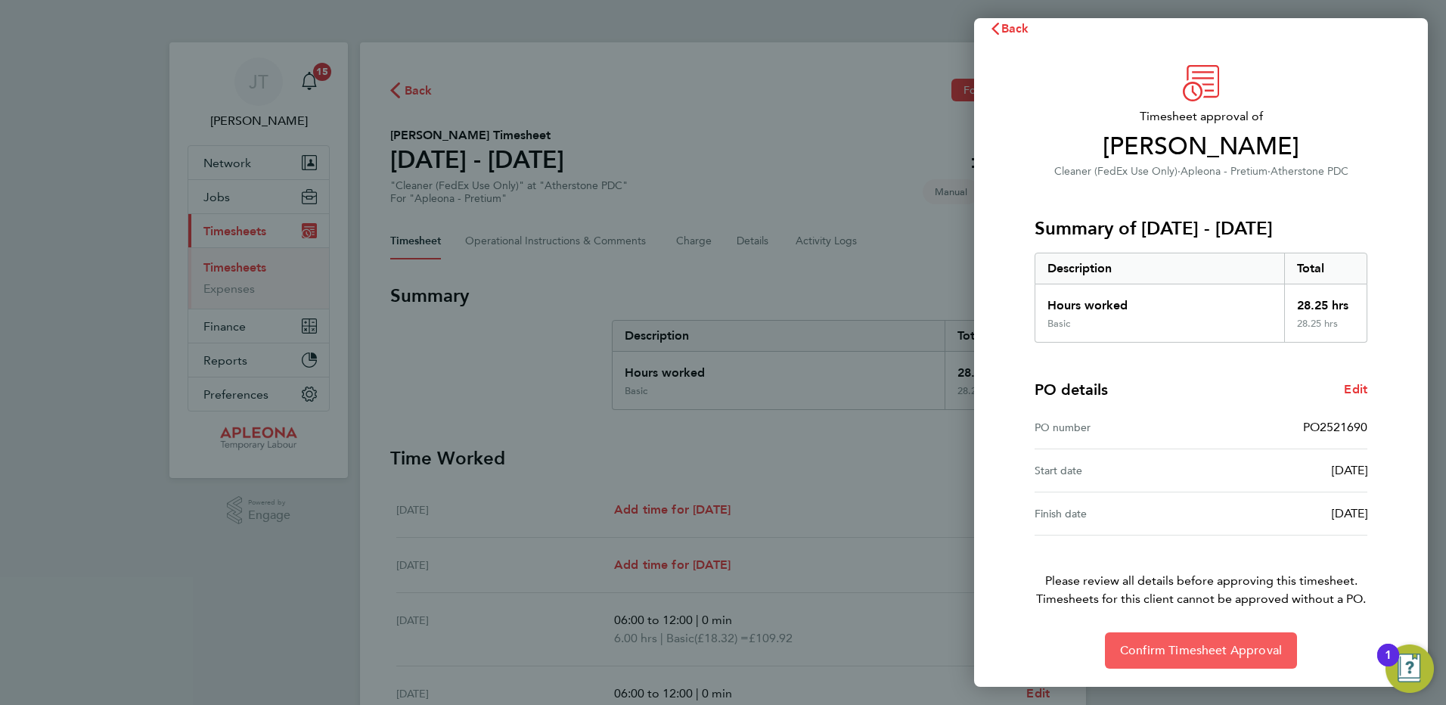
click at [1188, 651] on span "Confirm Timesheet Approval" at bounding box center [1201, 650] width 162 height 15
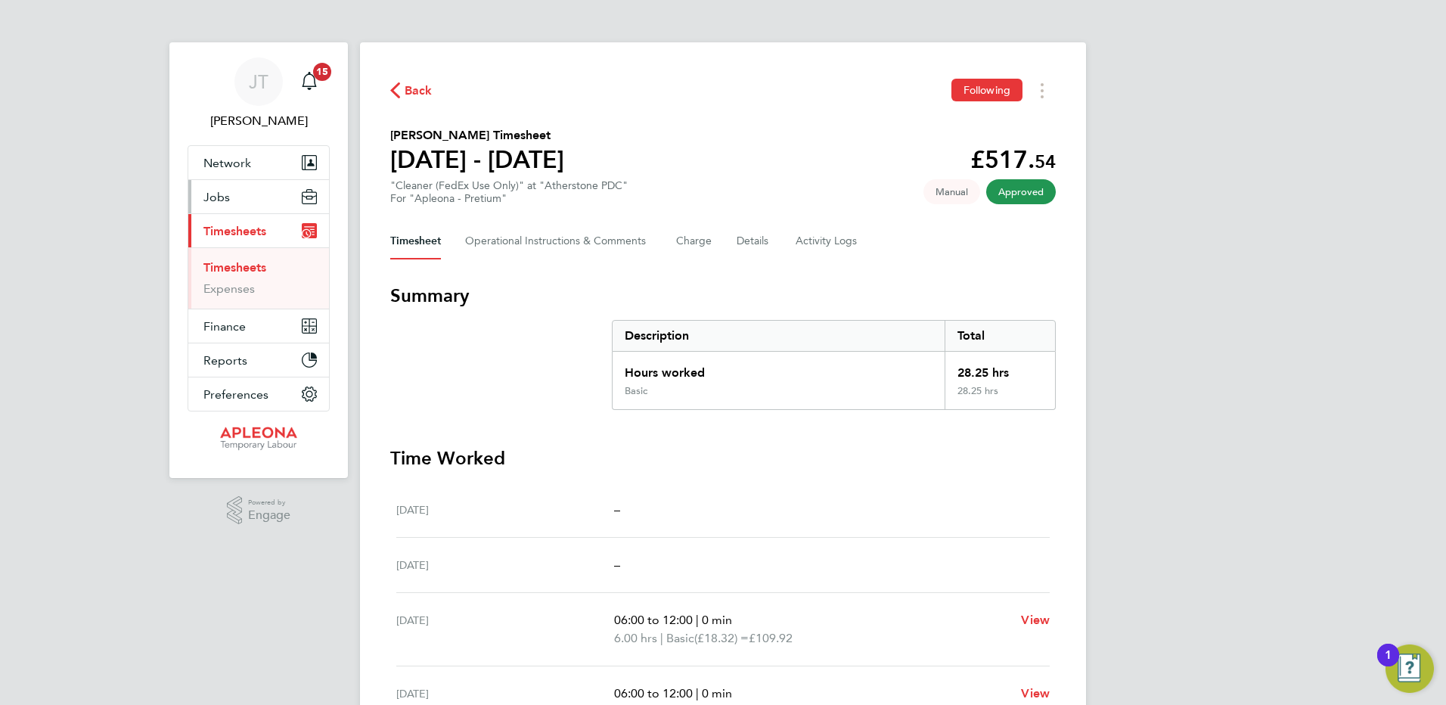
click at [225, 197] on span "Jobs" at bounding box center [216, 197] width 26 height 14
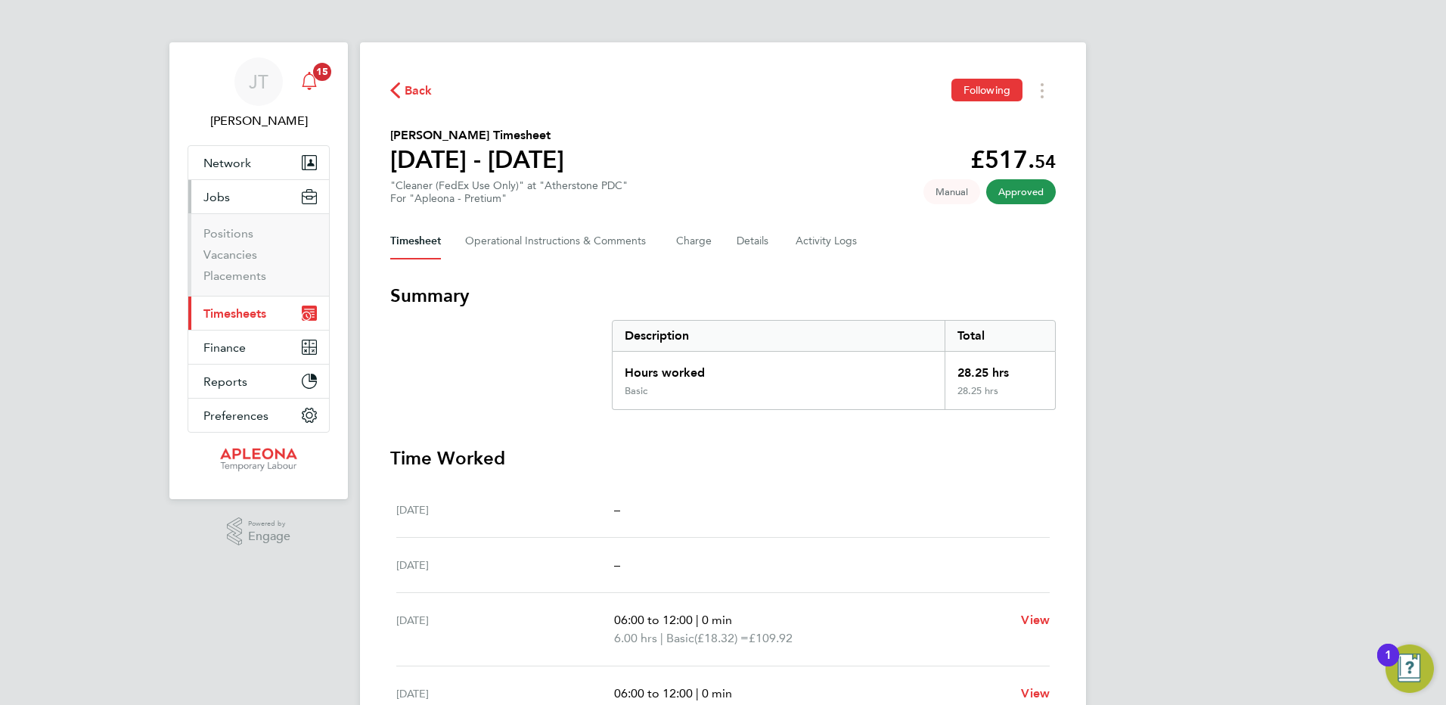
click at [318, 71] on span "15" at bounding box center [322, 72] width 18 height 18
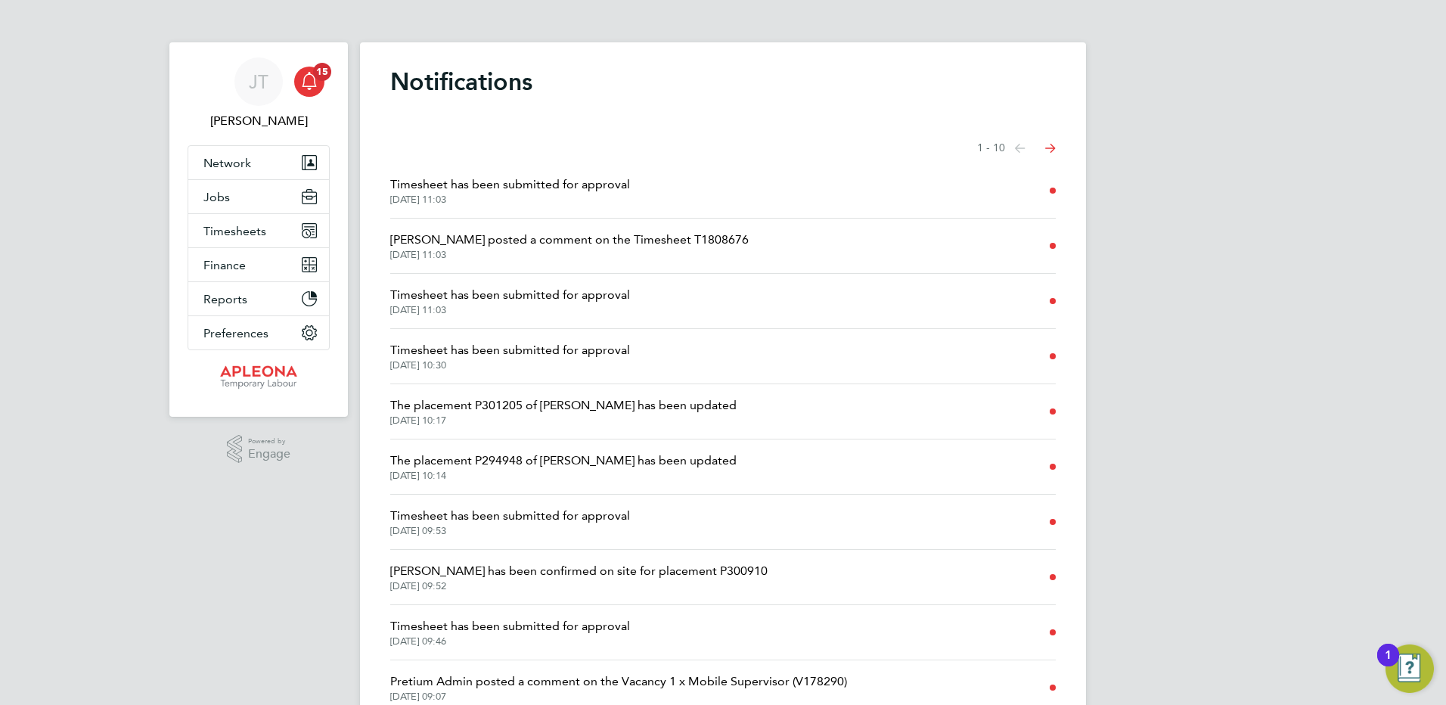
click at [1026, 151] on icon "Select page of notifications list" at bounding box center [1020, 148] width 11 height 9
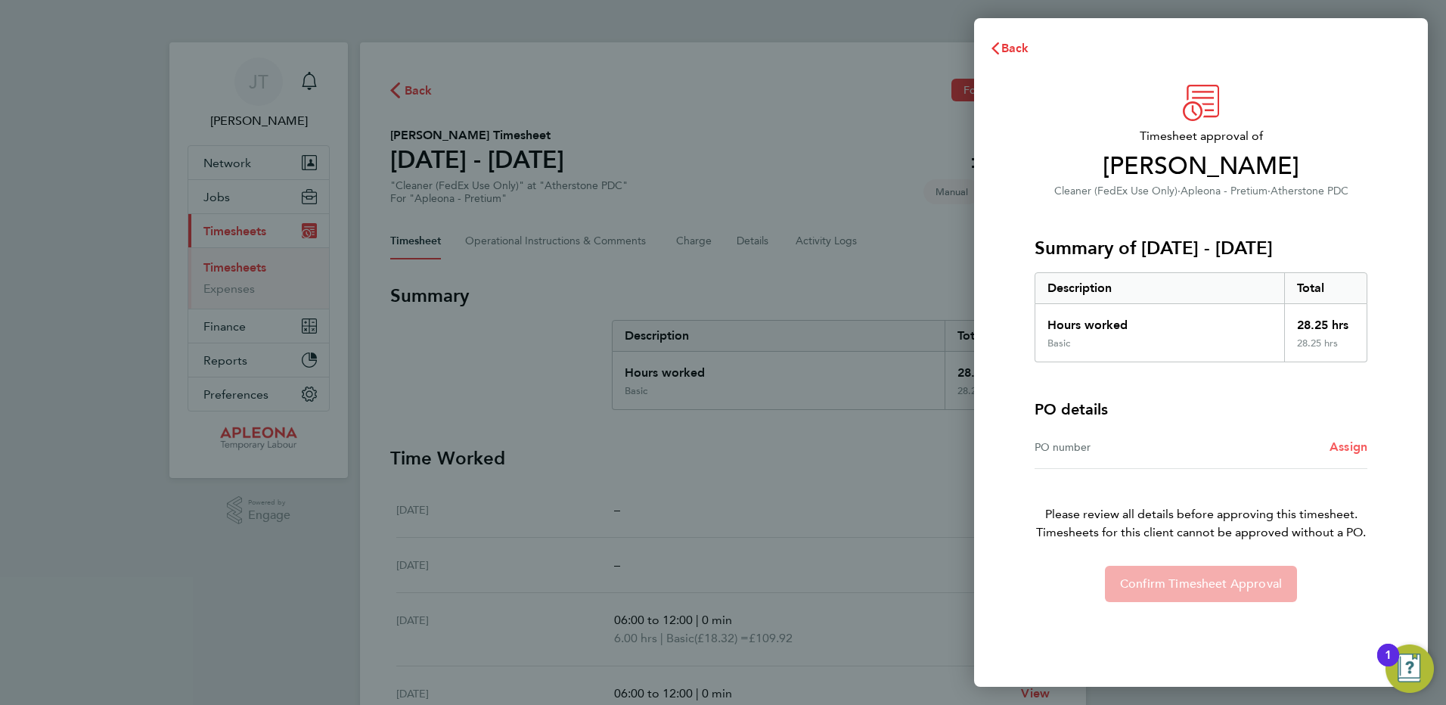
click at [1349, 451] on span "Assign" at bounding box center [1349, 446] width 38 height 14
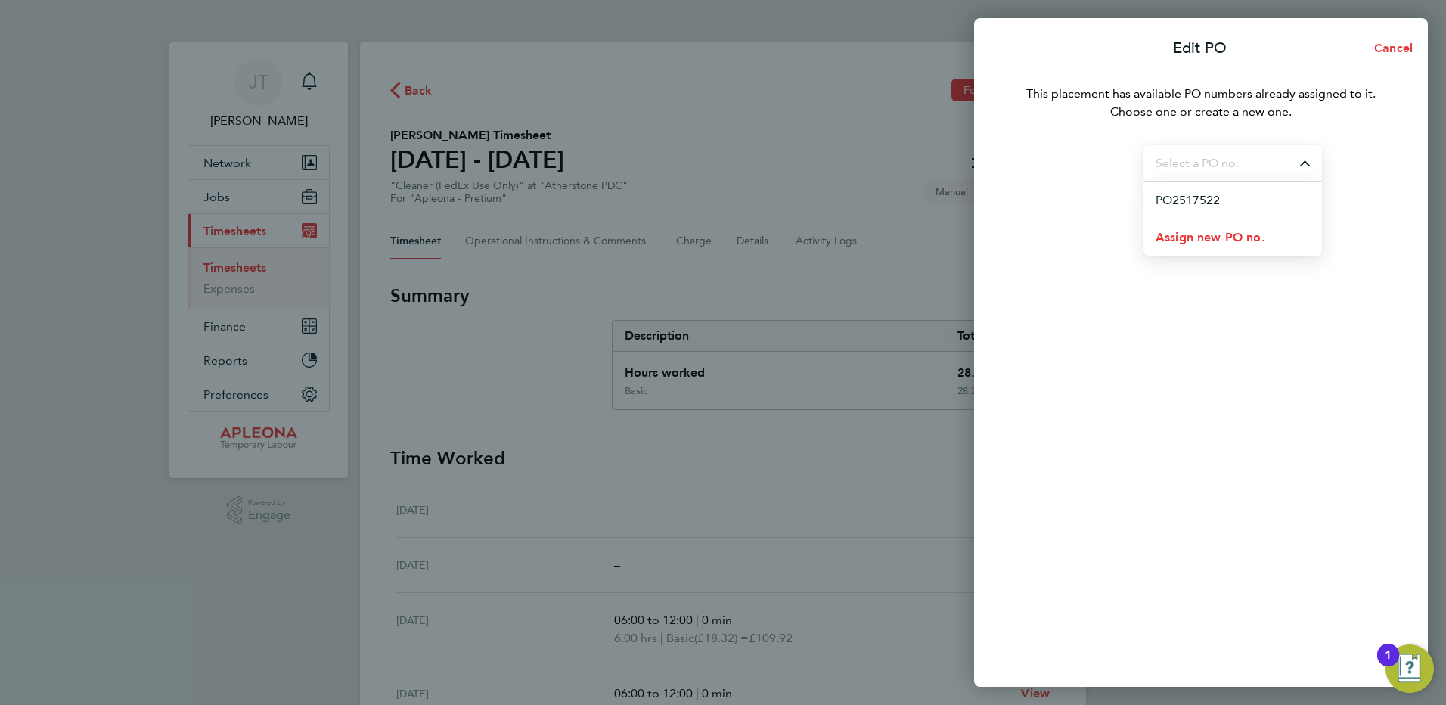
click at [1194, 163] on input "Select purchase order" at bounding box center [1233, 163] width 179 height 36
type input "PO2521690"
click at [1206, 197] on span "Assign new PO no." at bounding box center [1211, 199] width 110 height 14
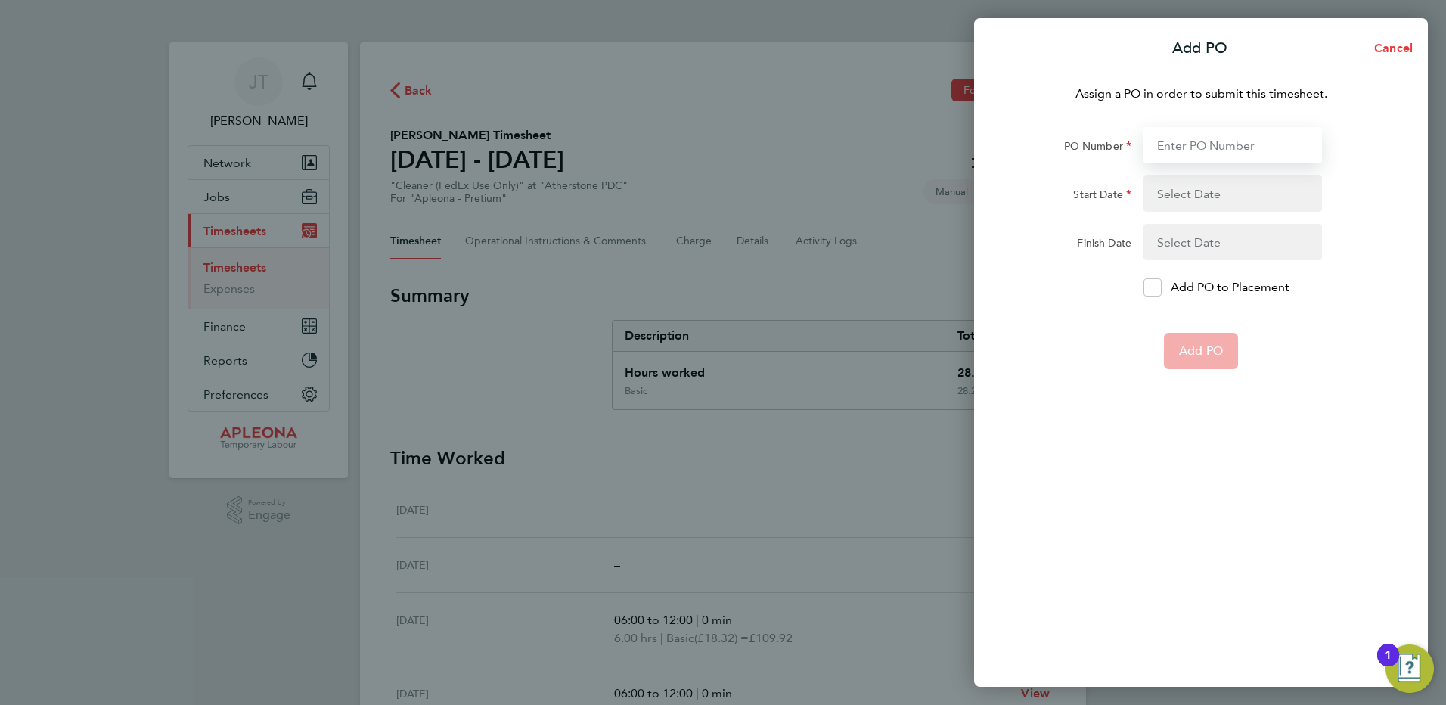
click at [1169, 148] on input "PO Number" at bounding box center [1233, 145] width 179 height 36
type input "PO2521690"
type input "[DATE]"
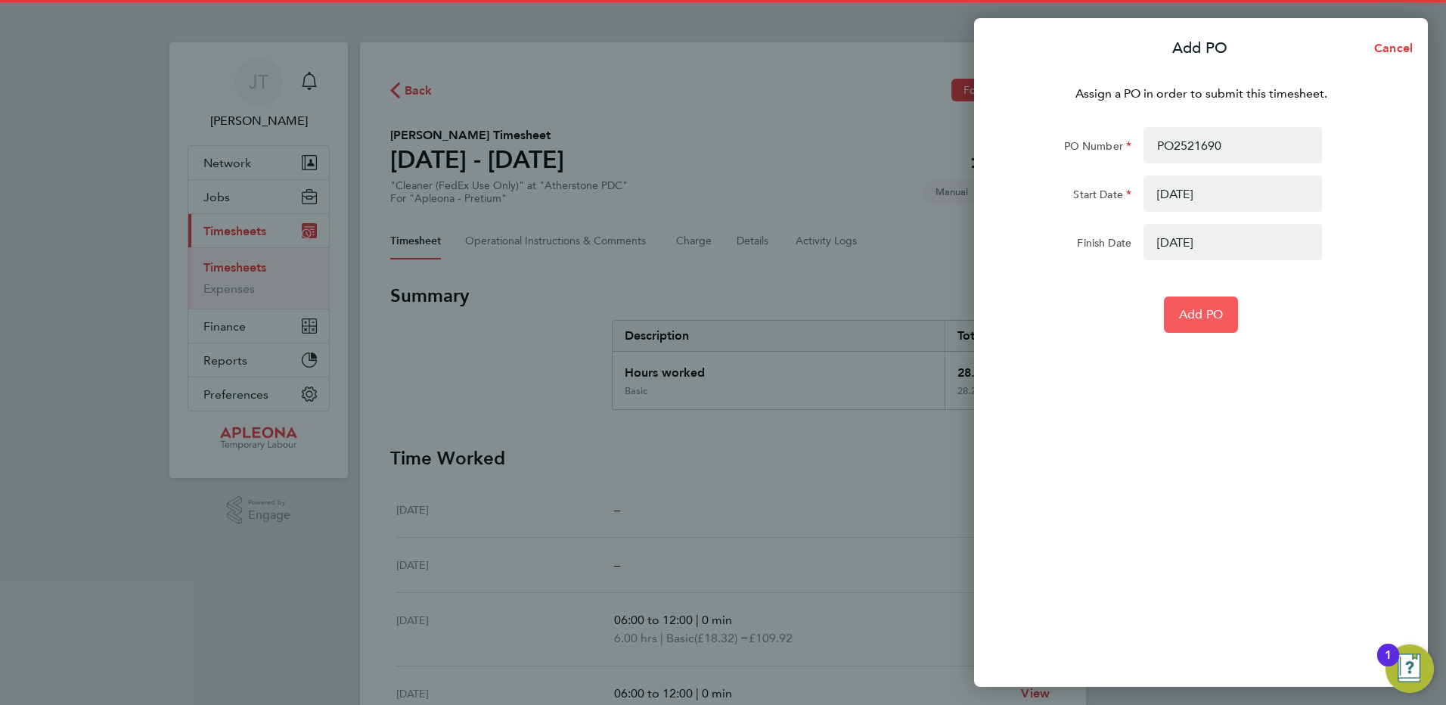
click at [1204, 312] on span "Add PO" at bounding box center [1201, 314] width 44 height 15
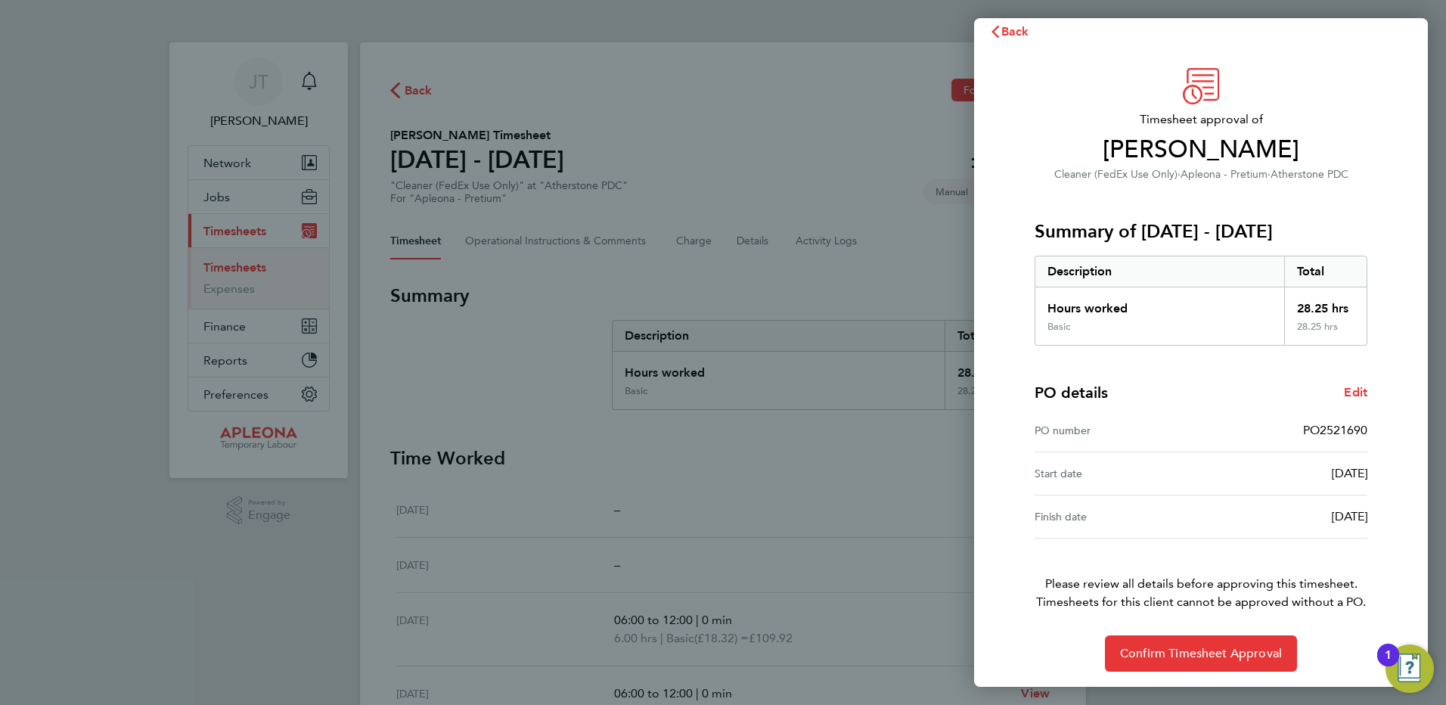
scroll to position [20, 0]
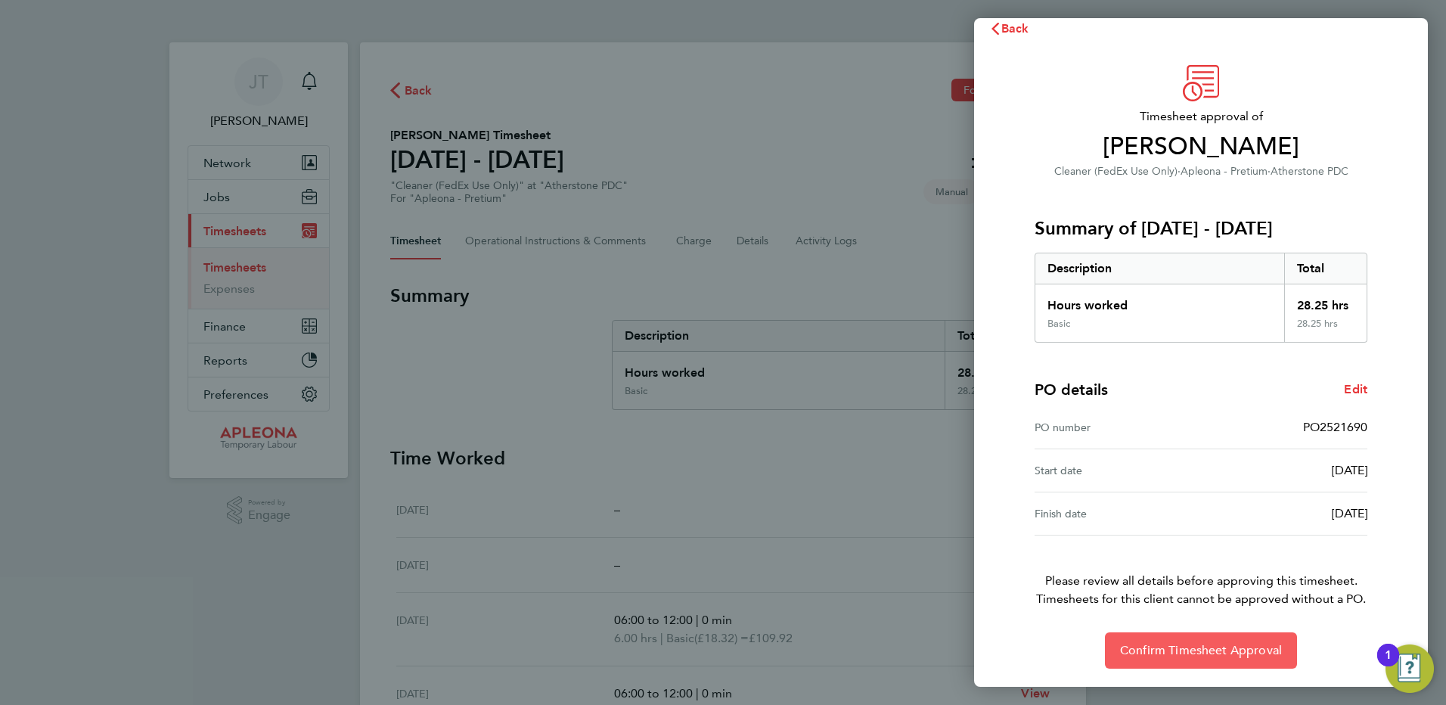
click at [1189, 648] on span "Confirm Timesheet Approval" at bounding box center [1201, 650] width 162 height 15
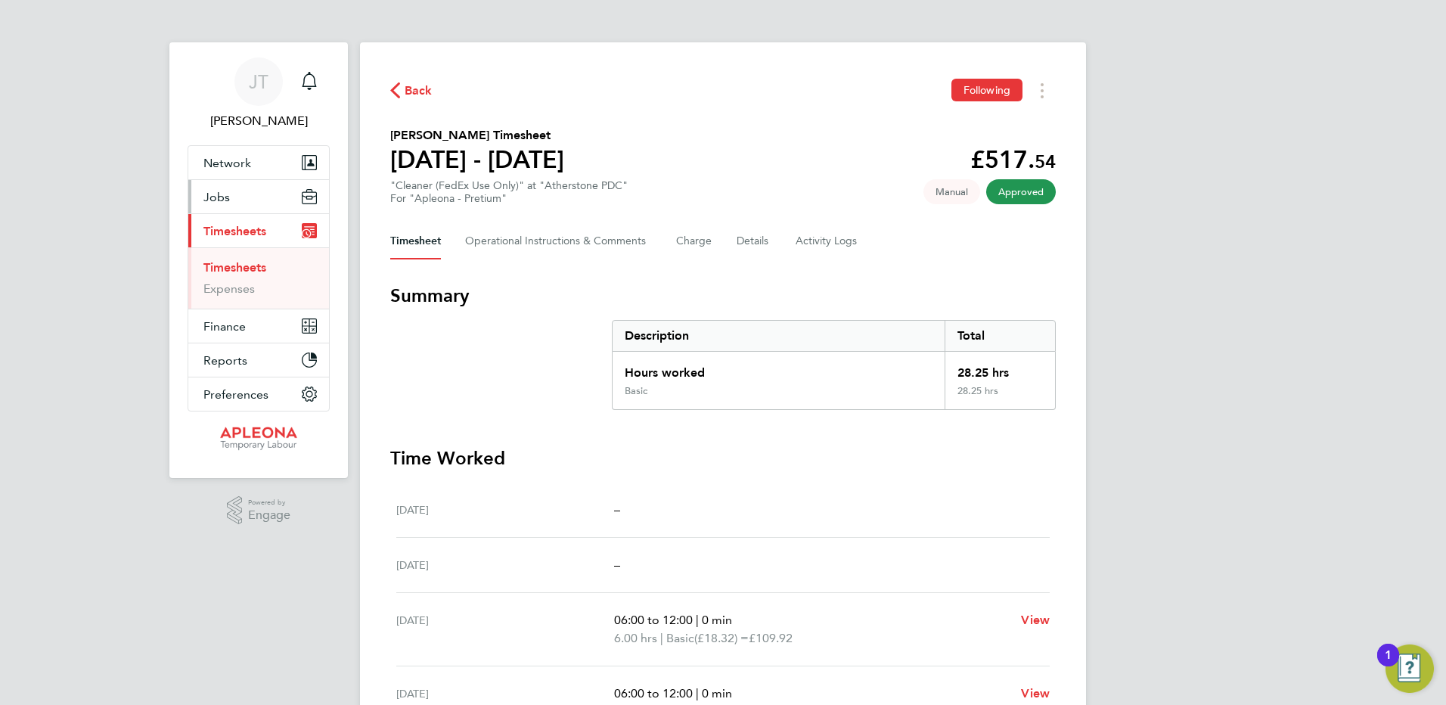
click at [224, 196] on span "Jobs" at bounding box center [216, 197] width 26 height 14
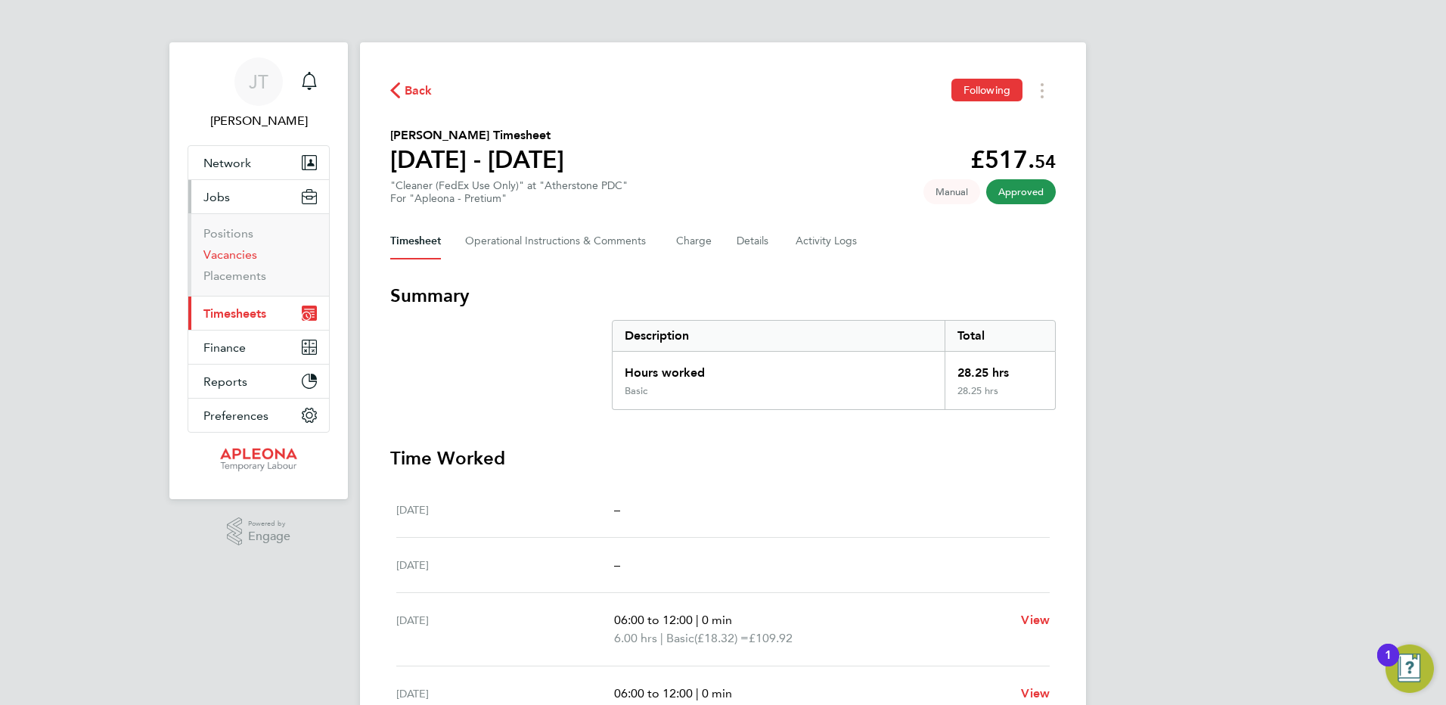
click at [228, 249] on link "Vacancies" at bounding box center [230, 254] width 54 height 14
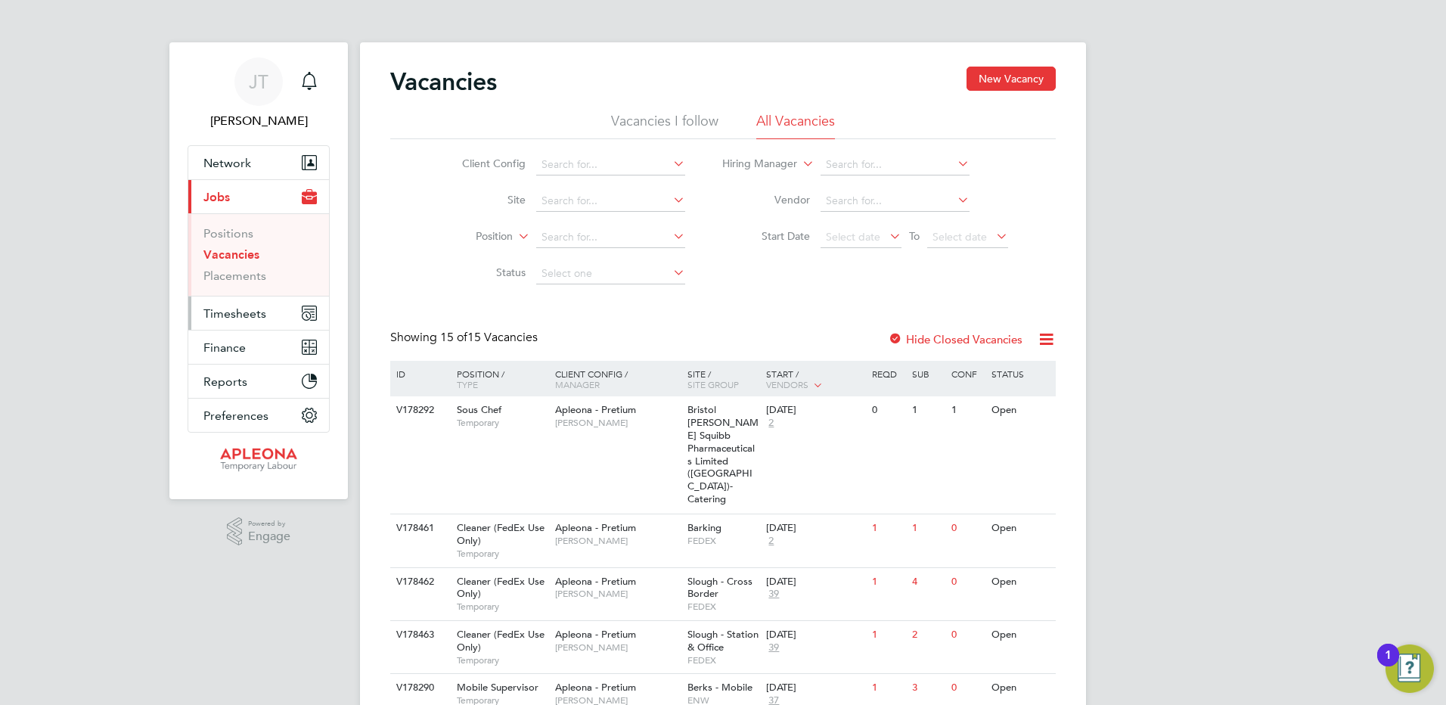
click at [235, 313] on span "Timesheets" at bounding box center [234, 313] width 63 height 14
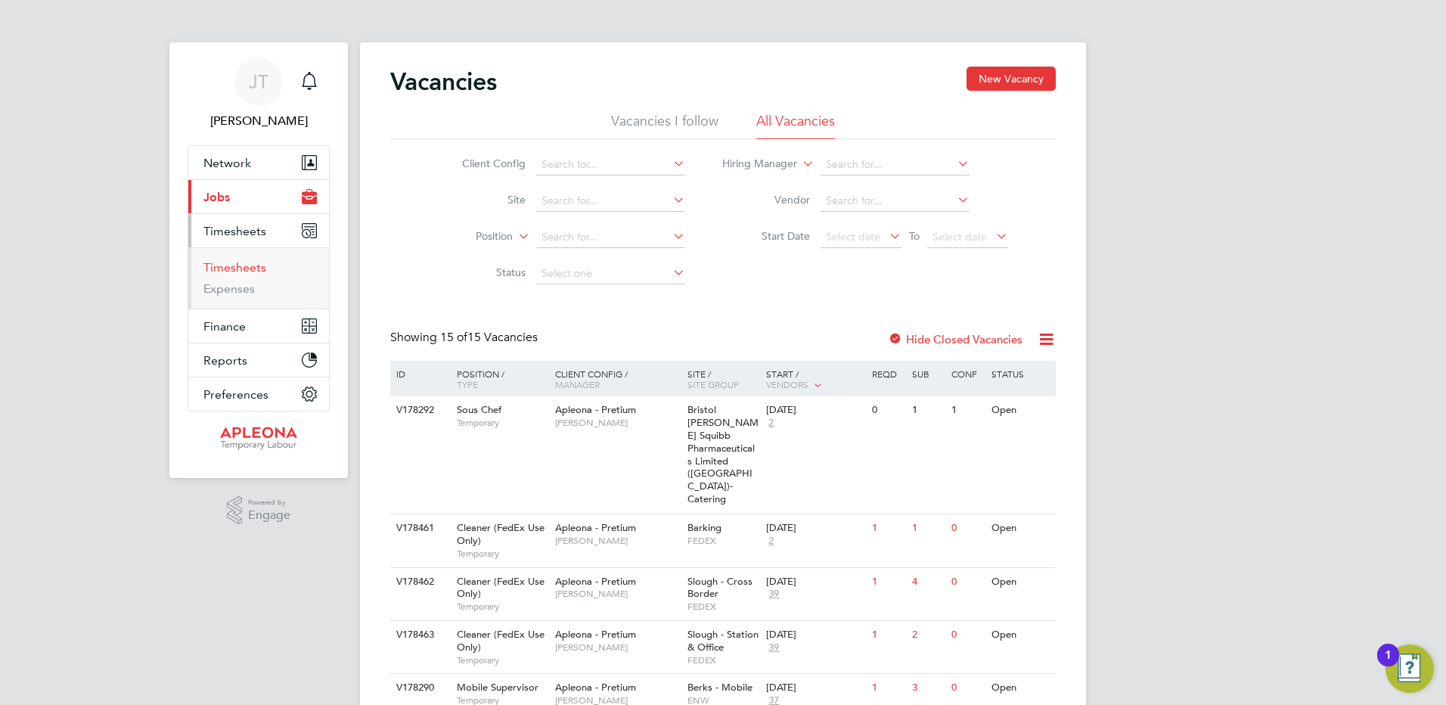
click at [234, 269] on link "Timesheets" at bounding box center [234, 267] width 63 height 14
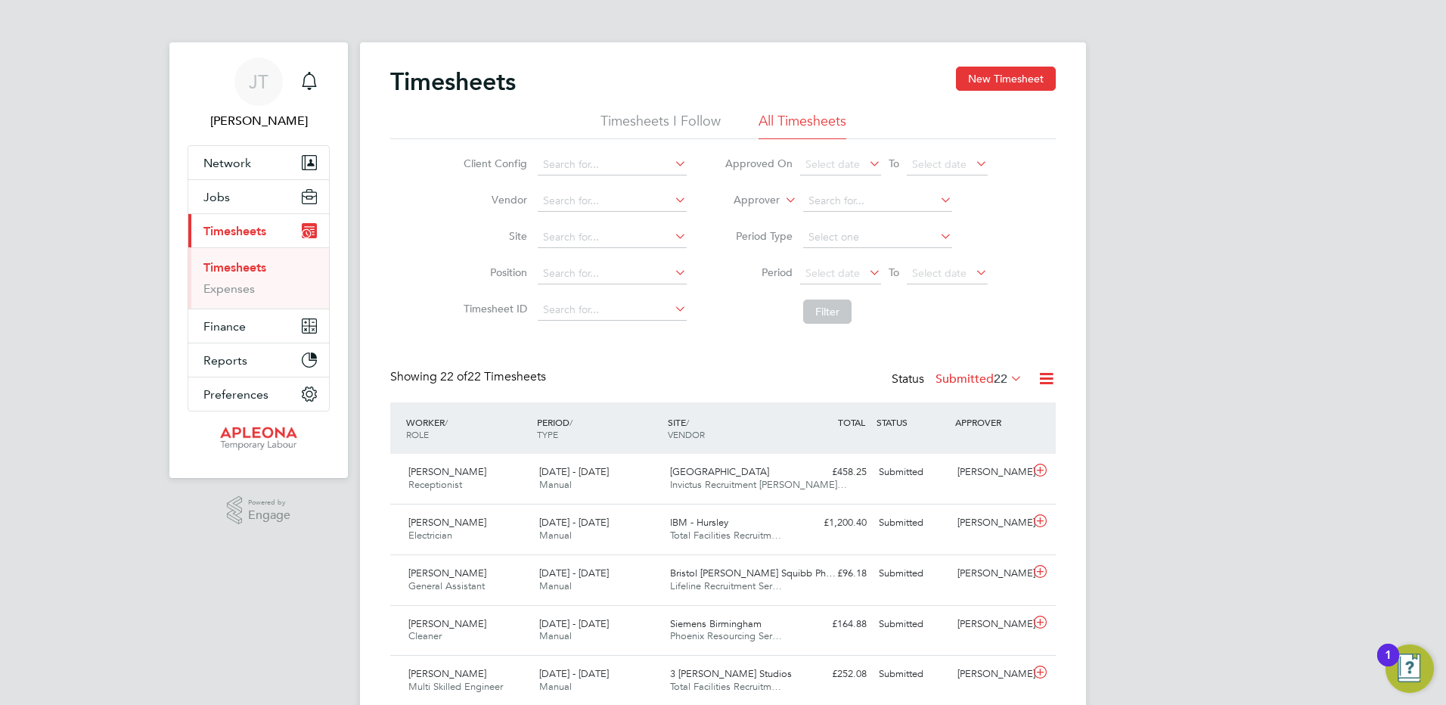
click at [1008, 377] on icon at bounding box center [1008, 378] width 0 height 21
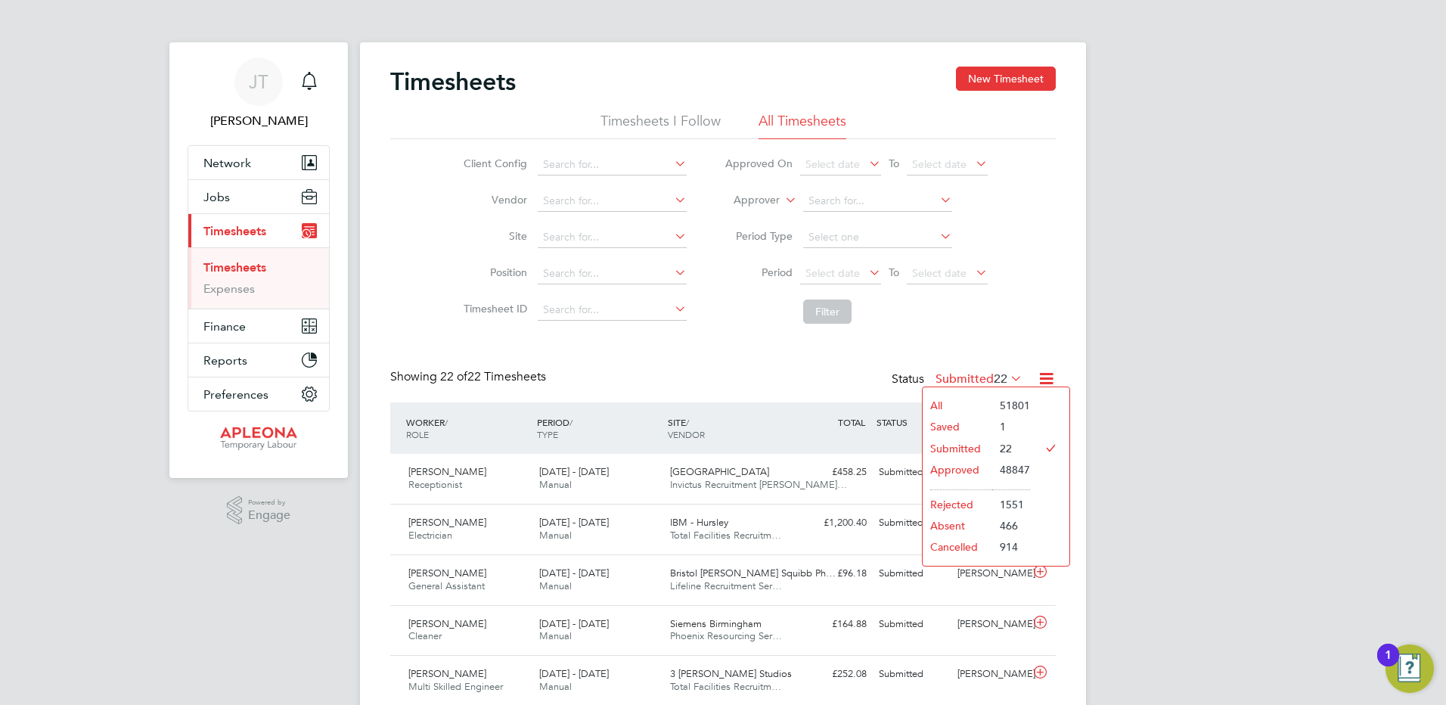
click at [968, 471] on li "Approved" at bounding box center [958, 469] width 70 height 21
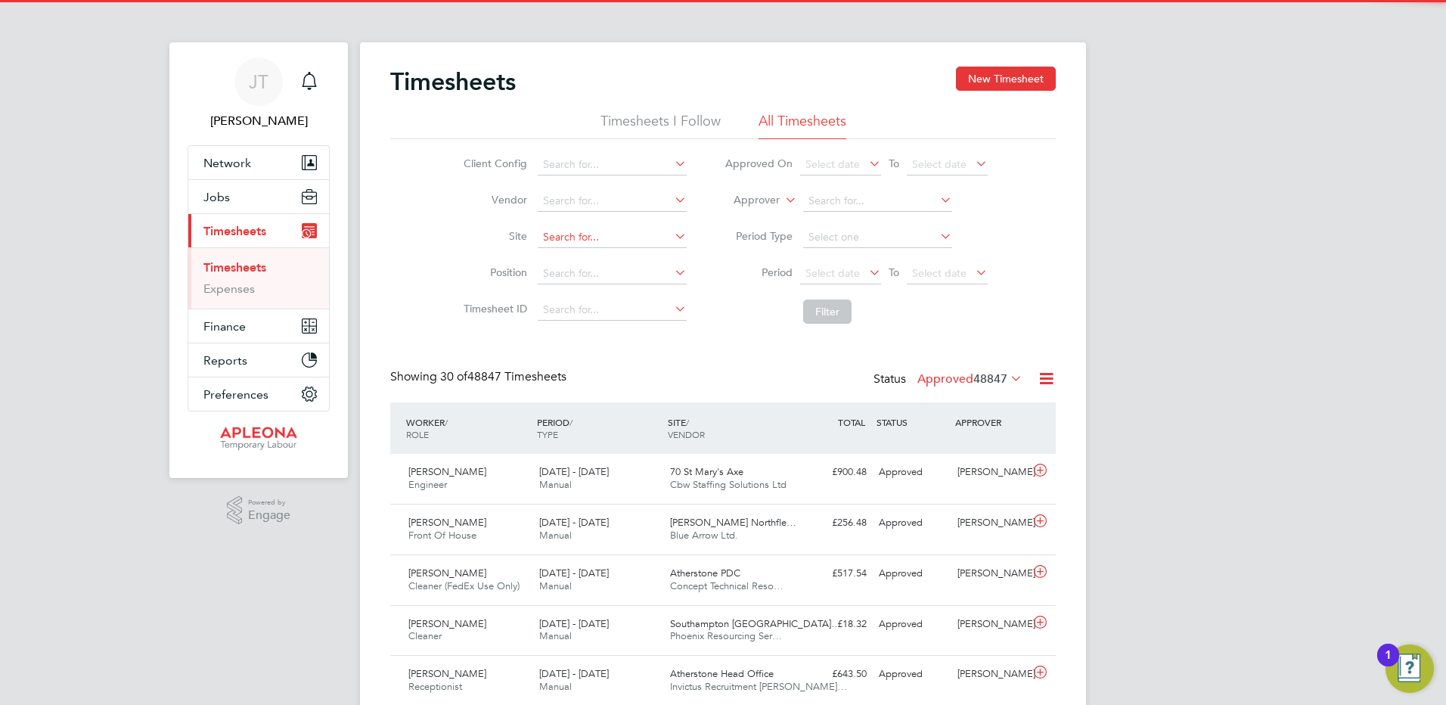
click at [557, 230] on input at bounding box center [612, 237] width 149 height 21
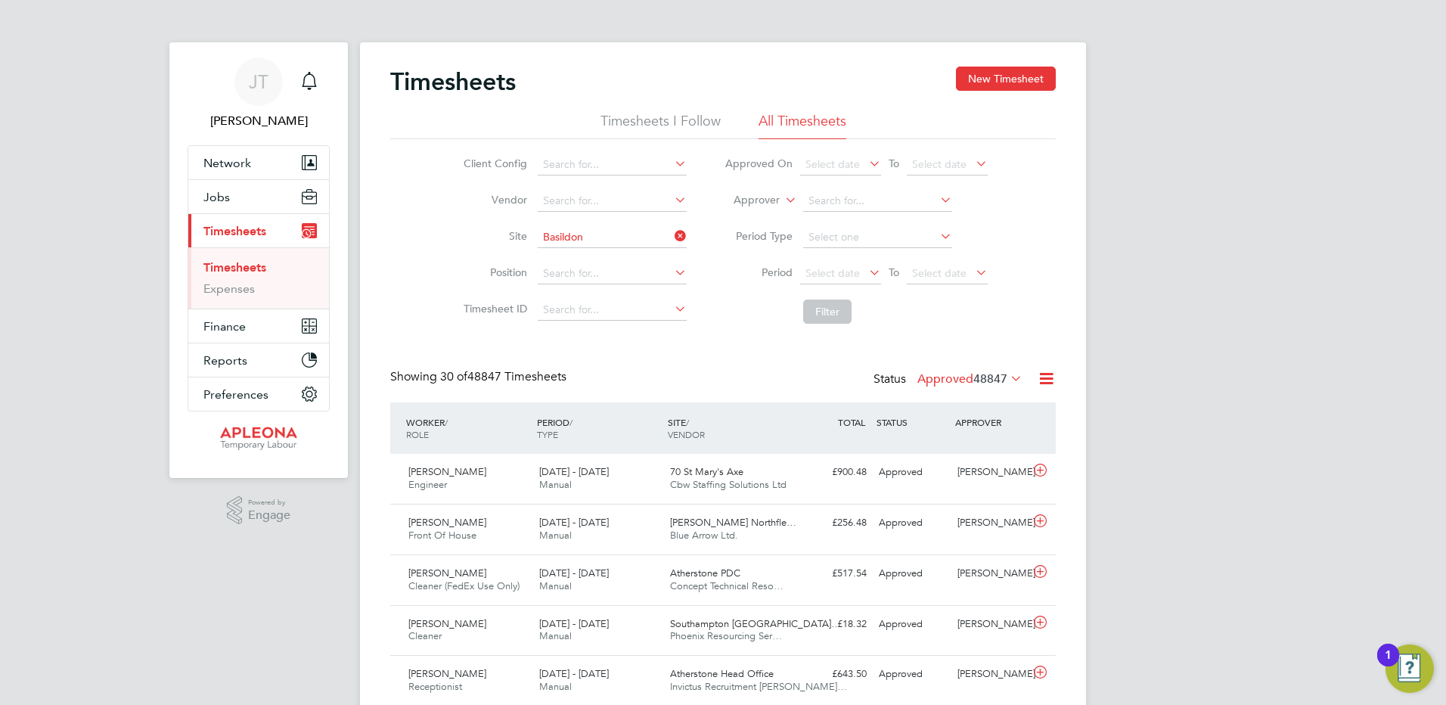
click at [581, 279] on b "Basildon" at bounding box center [563, 278] width 43 height 13
type input "Basildon - [PERSON_NAME] Way"
click at [830, 310] on button "Filter" at bounding box center [827, 312] width 48 height 24
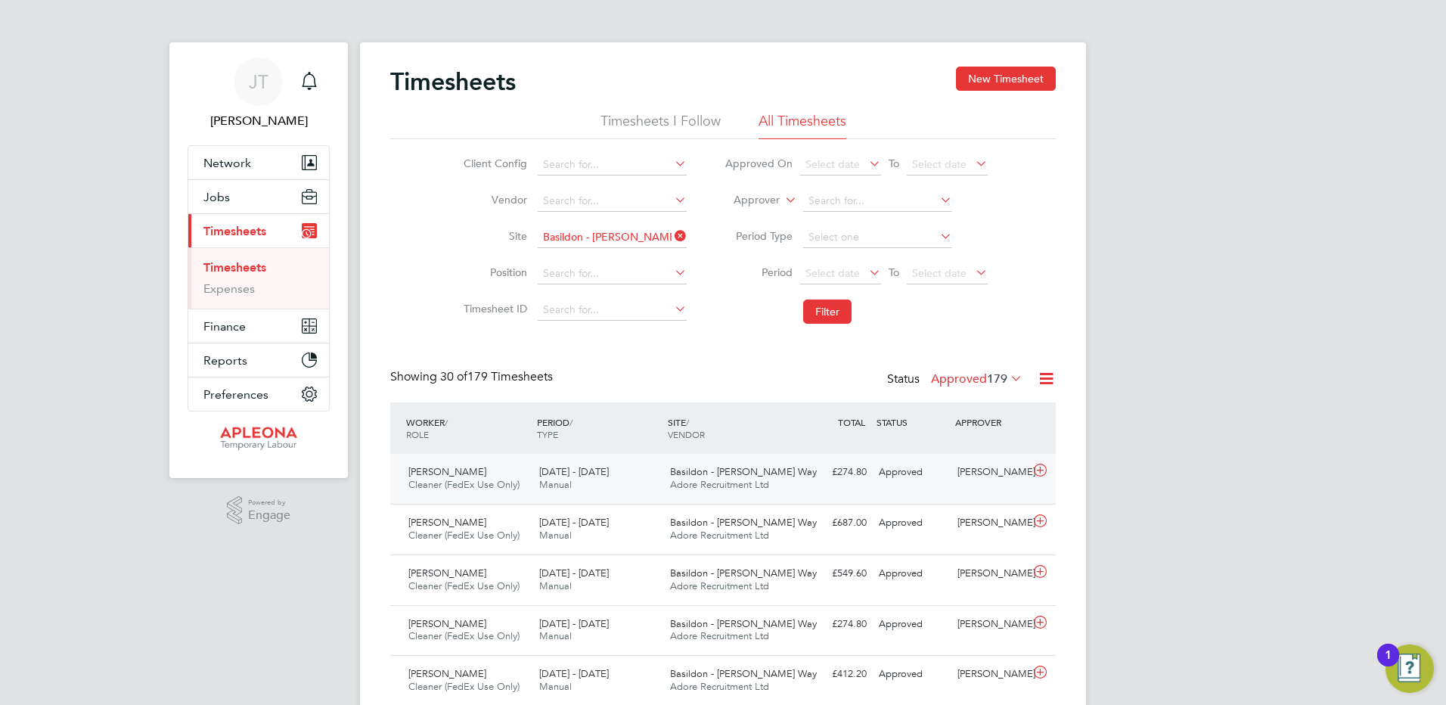
click at [729, 481] on span "Adore Recruitment Ltd" at bounding box center [719, 484] width 99 height 13
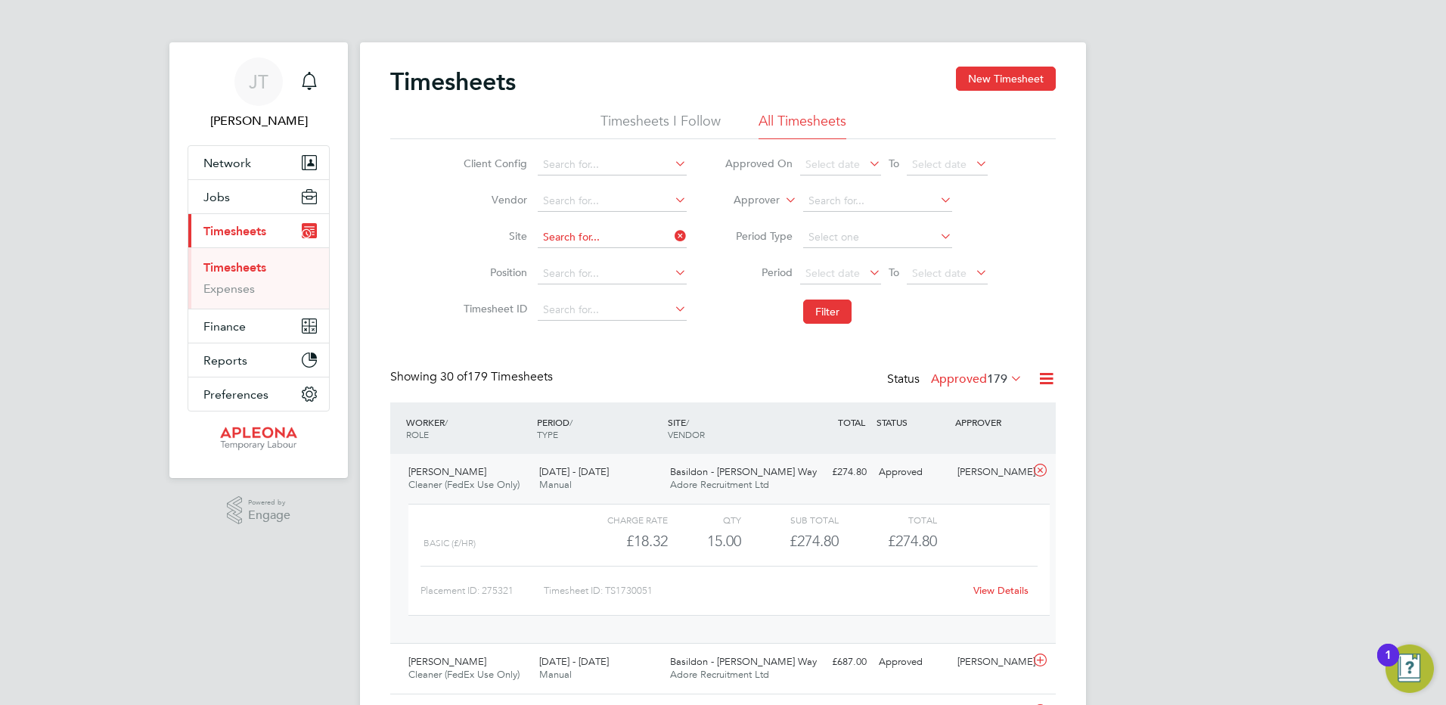
click at [649, 238] on input at bounding box center [612, 237] width 149 height 21
type input "Basildon"
click at [563, 260] on b "Basildon" at bounding box center [563, 258] width 43 height 13
click at [838, 311] on button "Filter" at bounding box center [827, 312] width 48 height 24
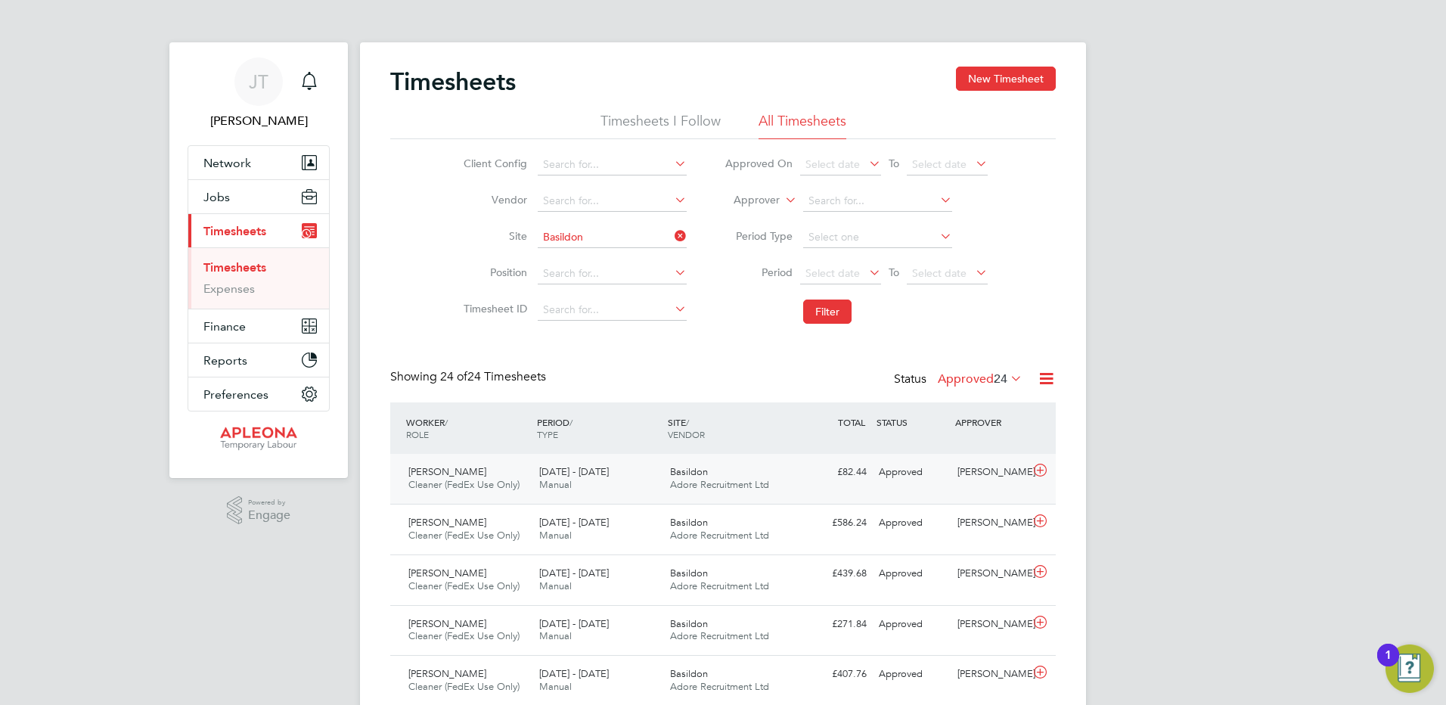
click at [702, 480] on span "Adore Recruitment Ltd" at bounding box center [719, 484] width 99 height 13
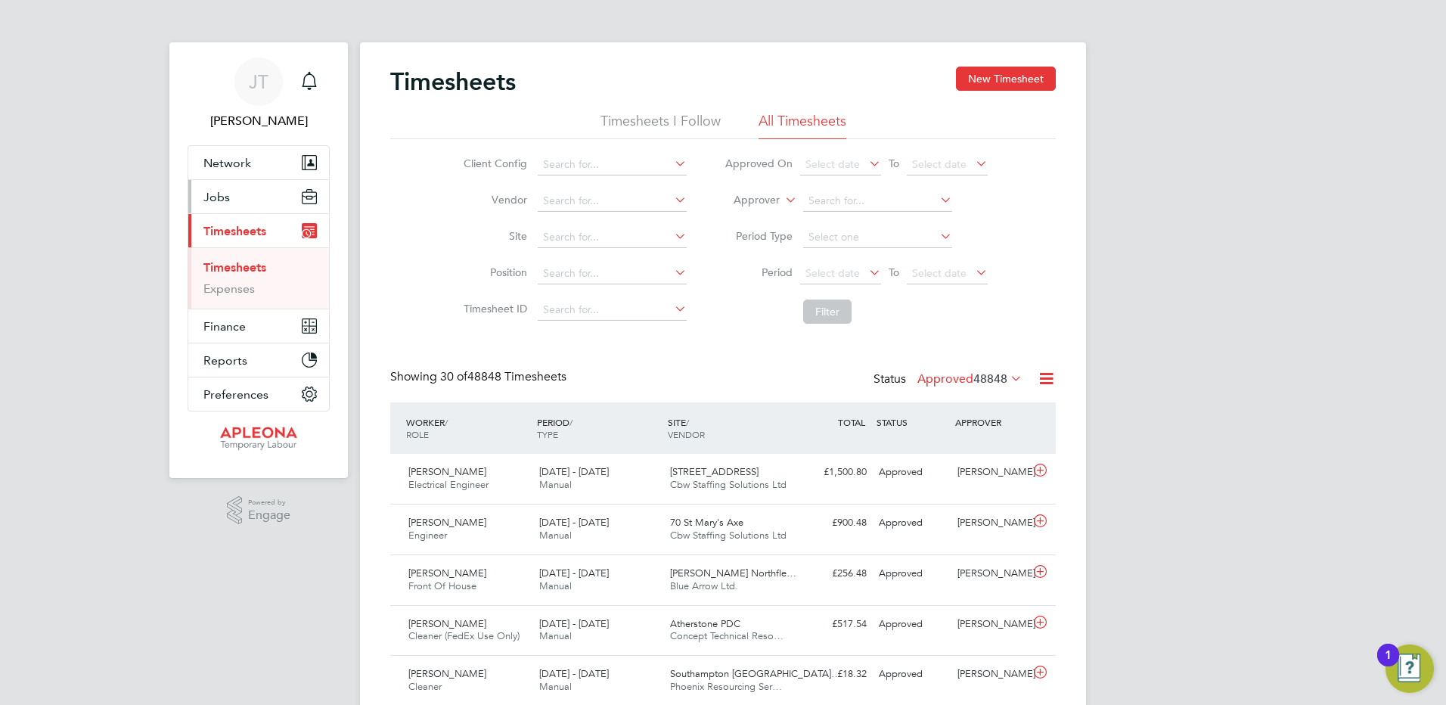
click at [225, 194] on span "Jobs" at bounding box center [216, 197] width 26 height 14
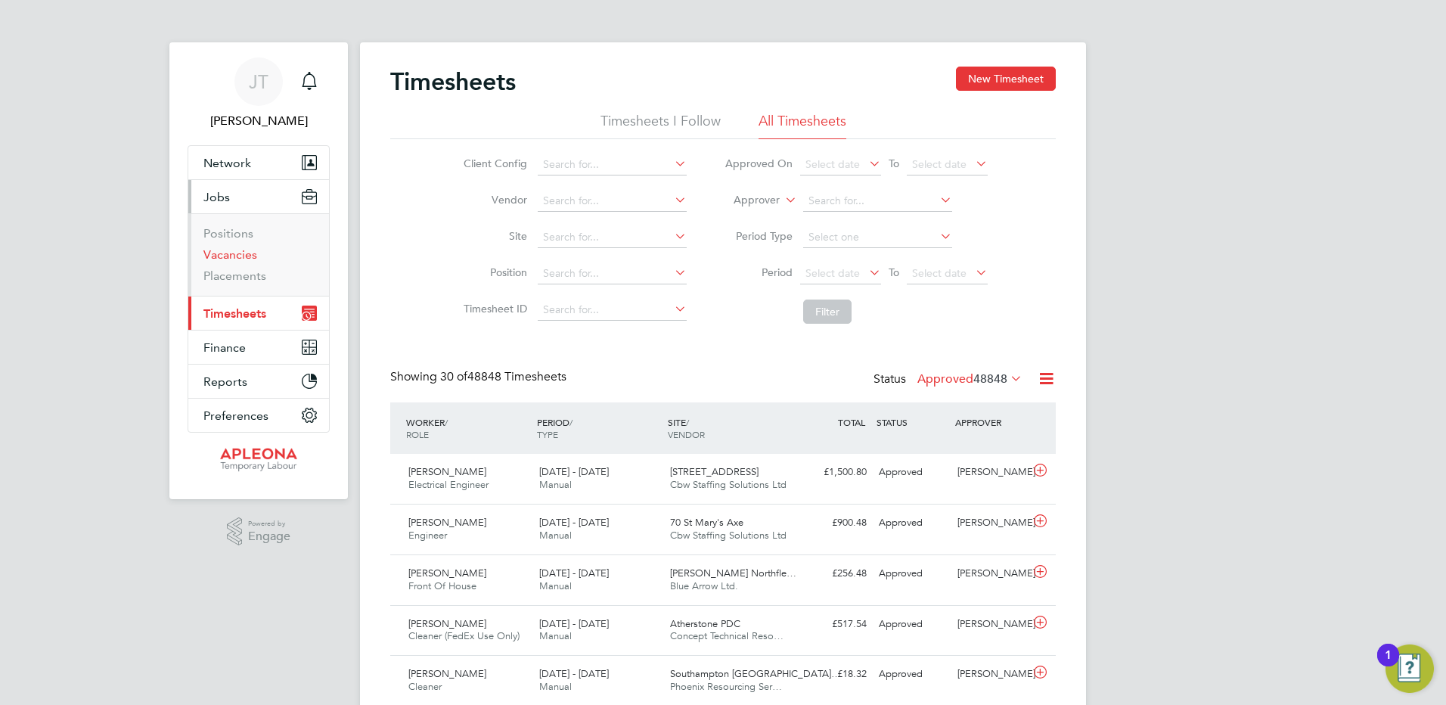
click at [238, 256] on link "Vacancies" at bounding box center [230, 254] width 54 height 14
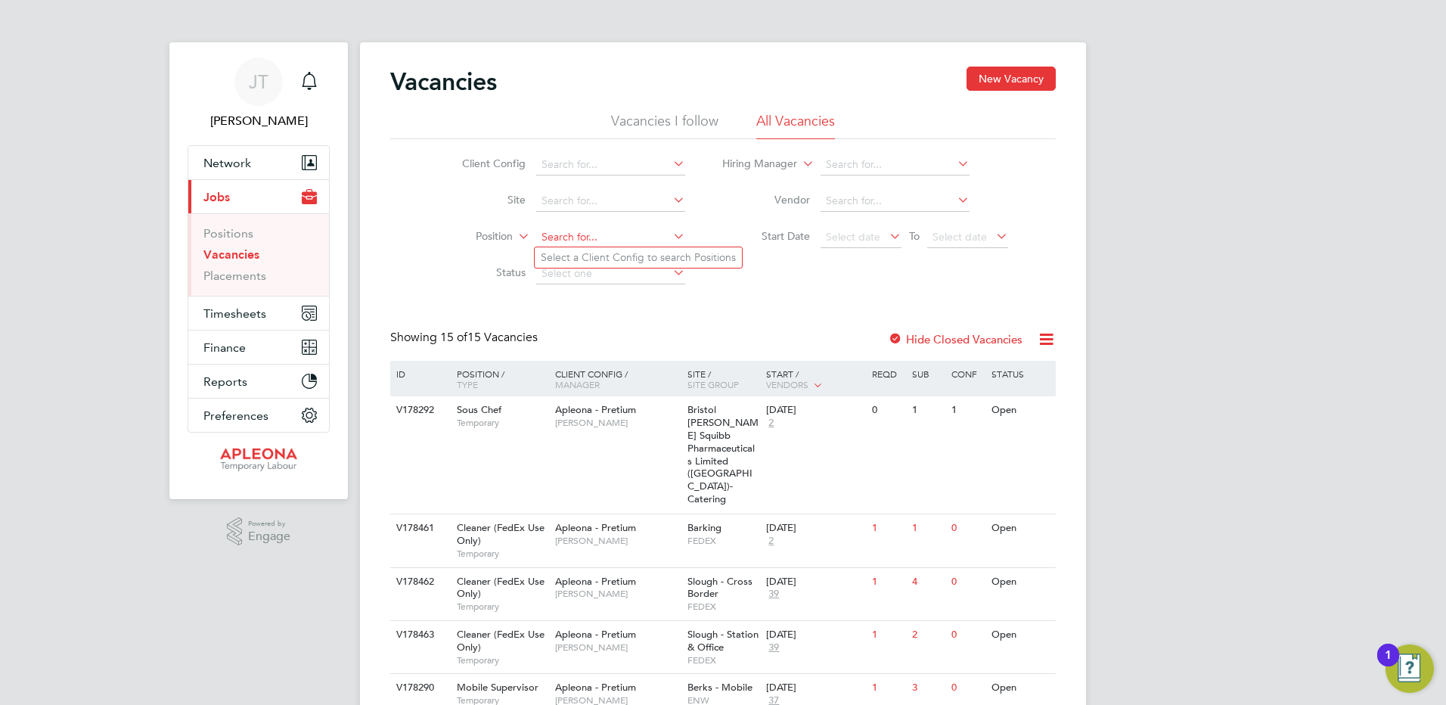
click at [578, 228] on input at bounding box center [610, 237] width 149 height 21
click at [594, 189] on li "Site" at bounding box center [562, 201] width 284 height 36
click at [571, 200] on input at bounding box center [610, 201] width 149 height 21
click at [591, 301] on li "Slough - Station & Office" at bounding box center [610, 301] width 151 height 20
type input "Slough - Station & Office"
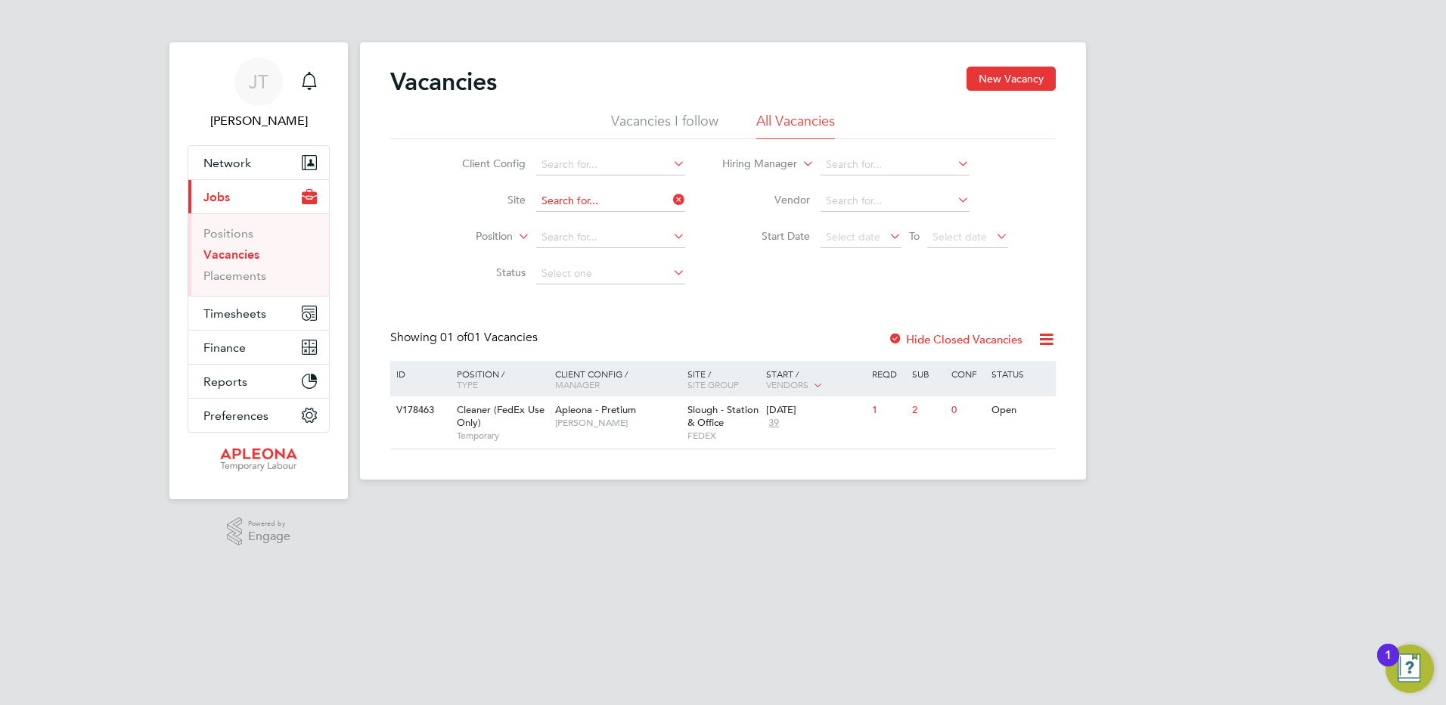
click at [669, 200] on input at bounding box center [610, 201] width 149 height 21
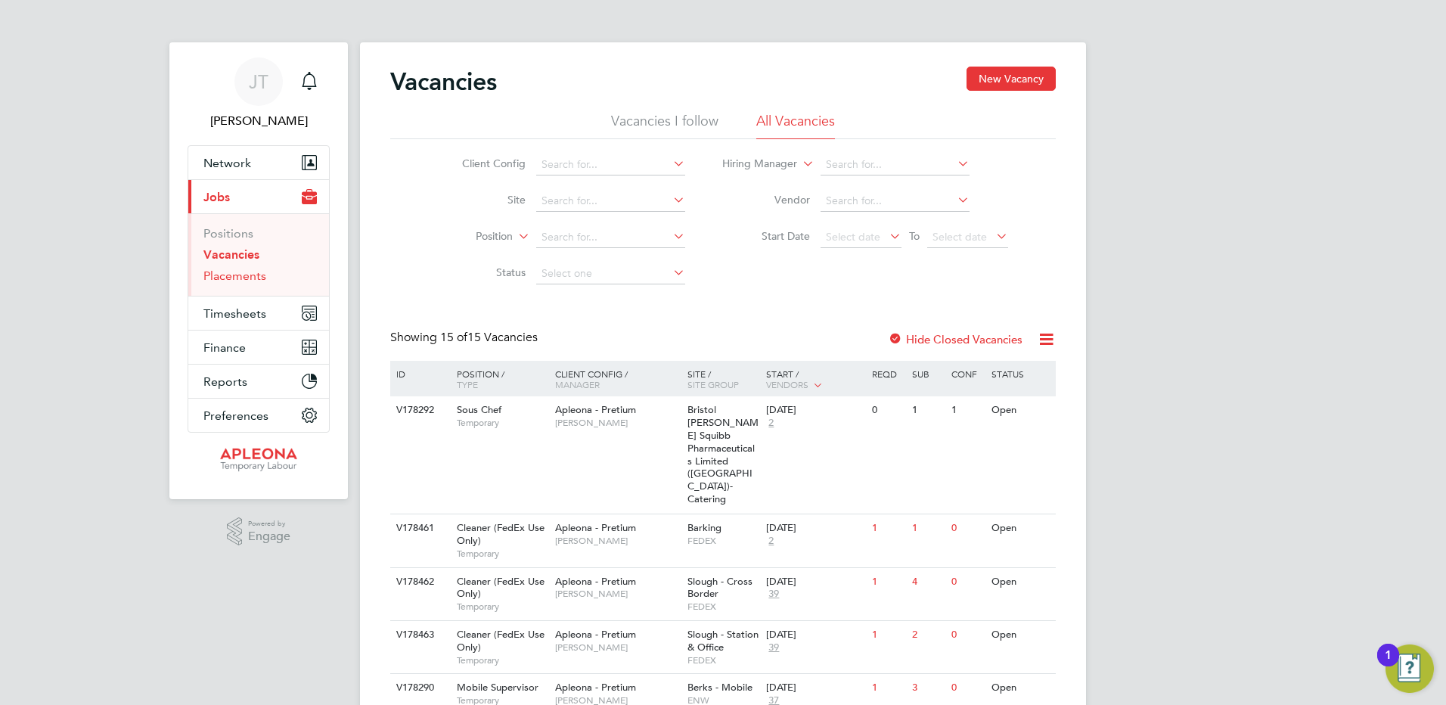
click at [250, 274] on link "Placements" at bounding box center [234, 276] width 63 height 14
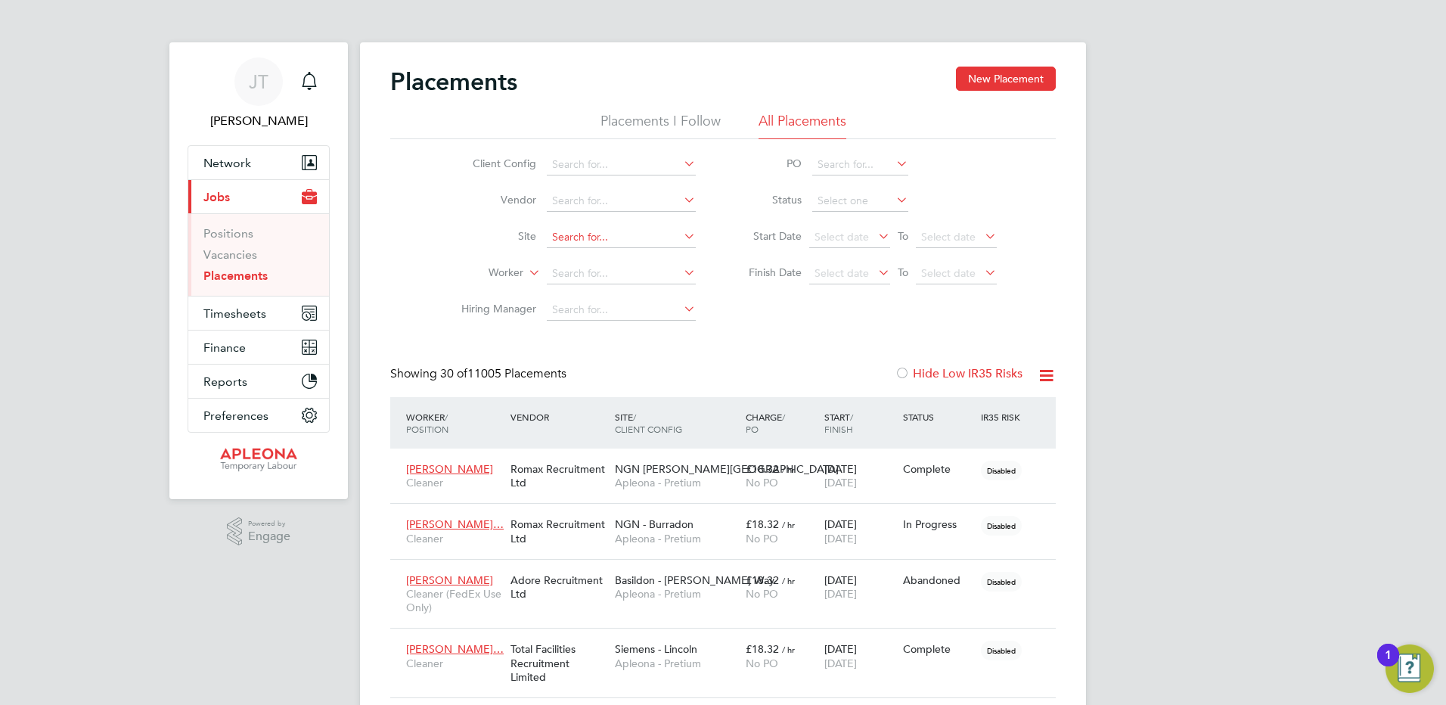
click at [570, 235] on input at bounding box center [621, 237] width 149 height 21
click at [610, 334] on li "Slough - Station & Office" at bounding box center [621, 338] width 151 height 20
type input "Slough - Station & Office"
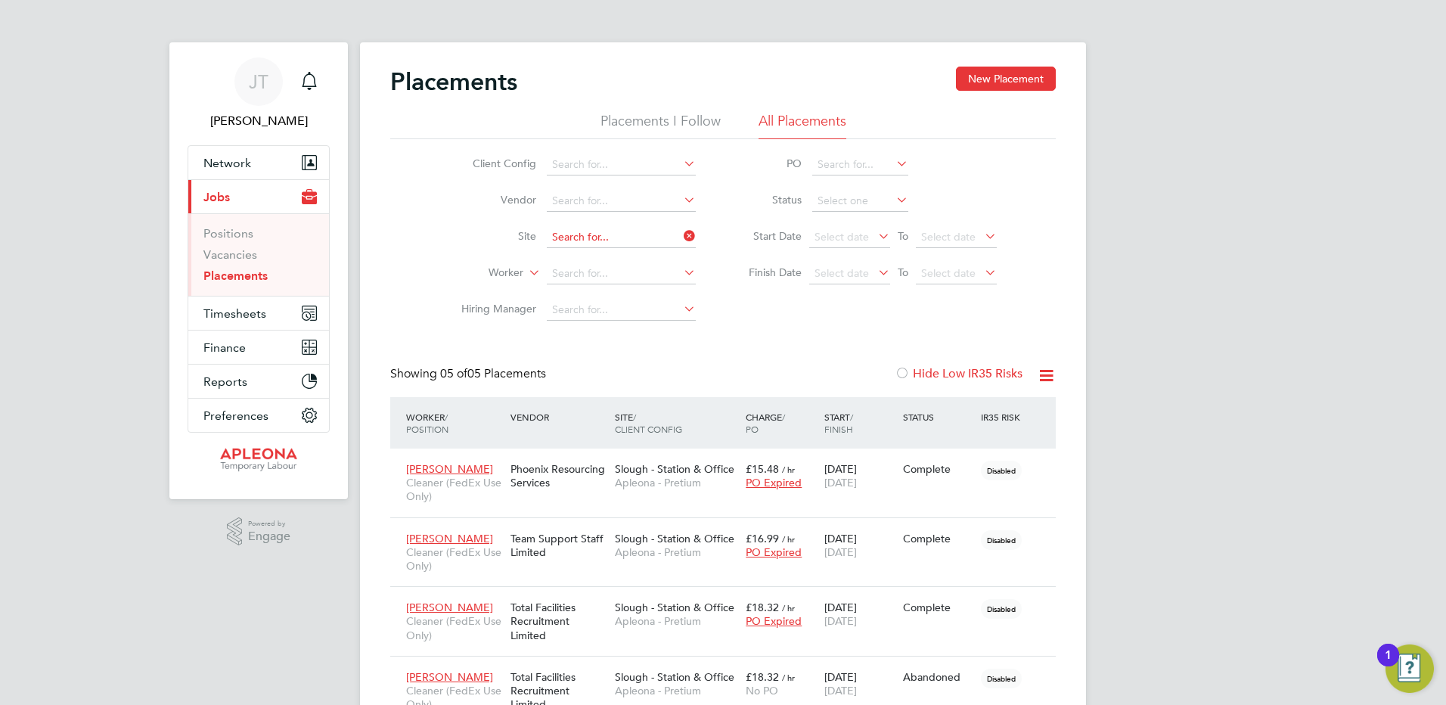
click at [672, 233] on input at bounding box center [621, 237] width 149 height 21
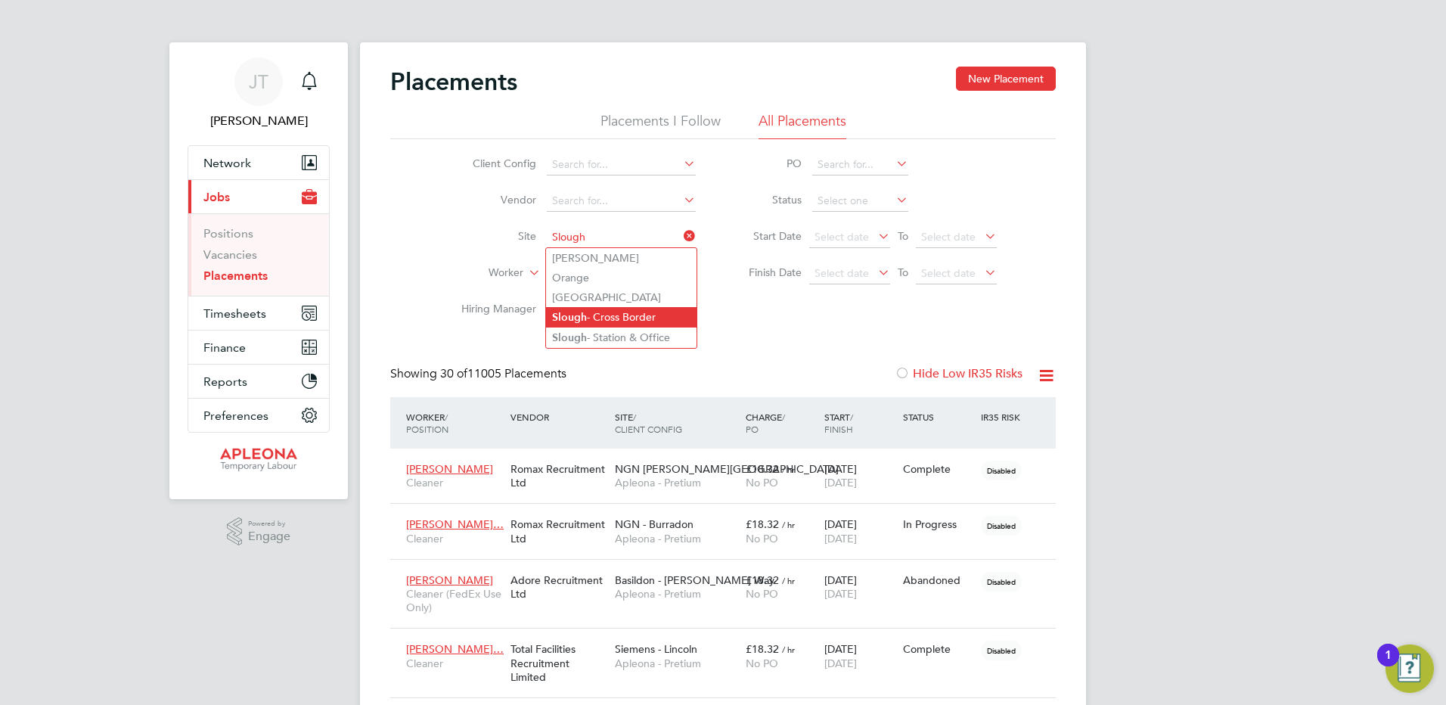
click at [639, 316] on li "Slough - Cross Border" at bounding box center [621, 317] width 151 height 20
type input "Slough - Cross Border"
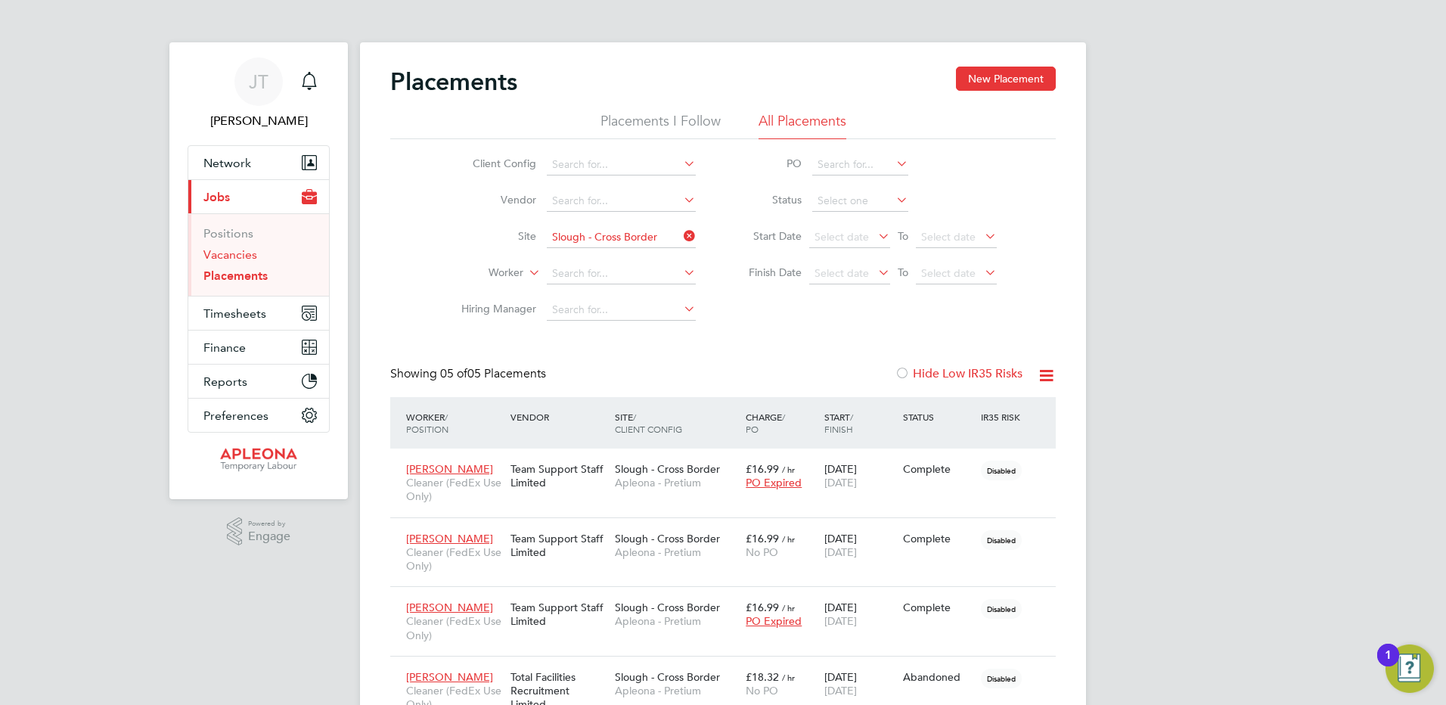
click at [217, 255] on link "Vacancies" at bounding box center [230, 254] width 54 height 14
